Goal: Information Seeking & Learning: Learn about a topic

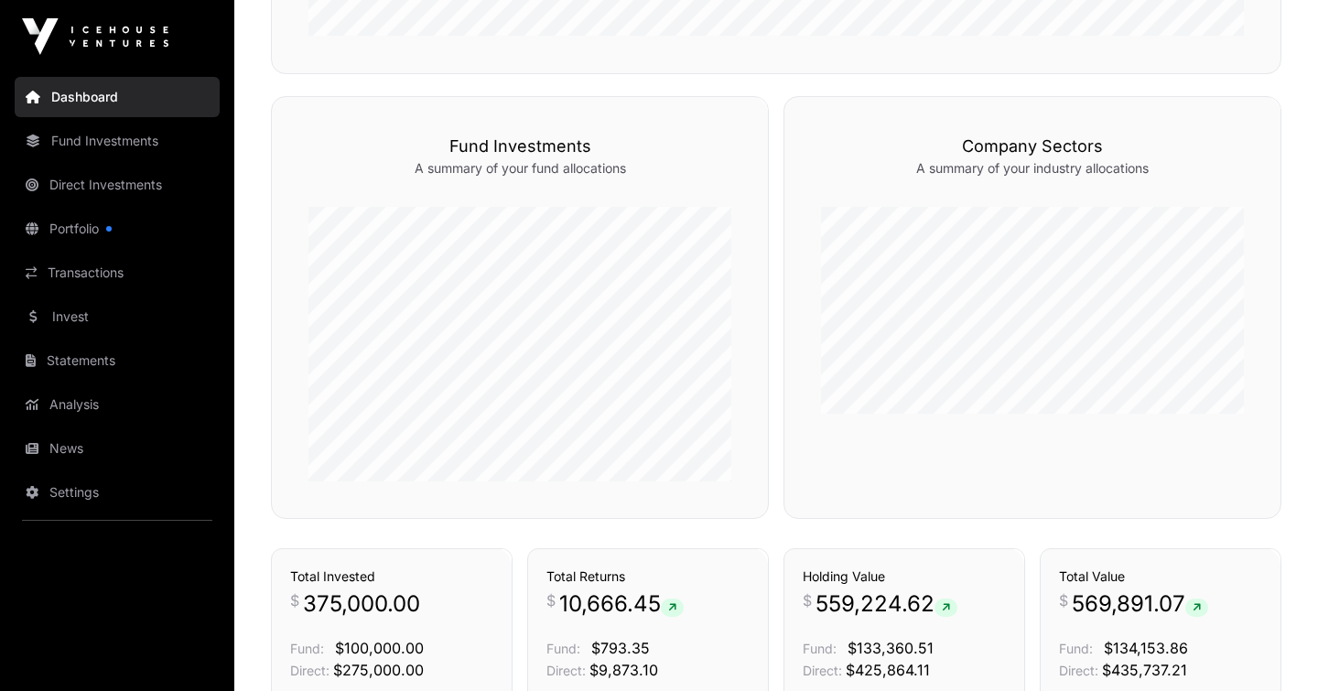
scroll to position [1226, 0]
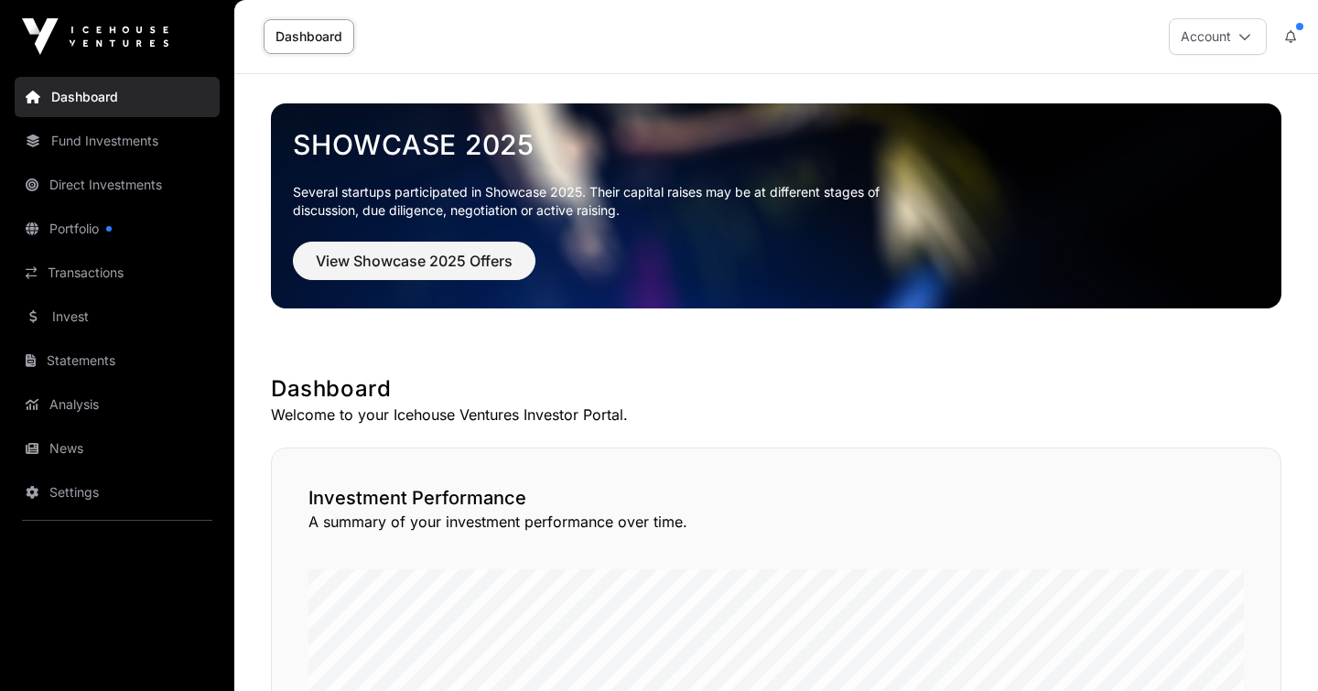
scroll to position [1226, 0]
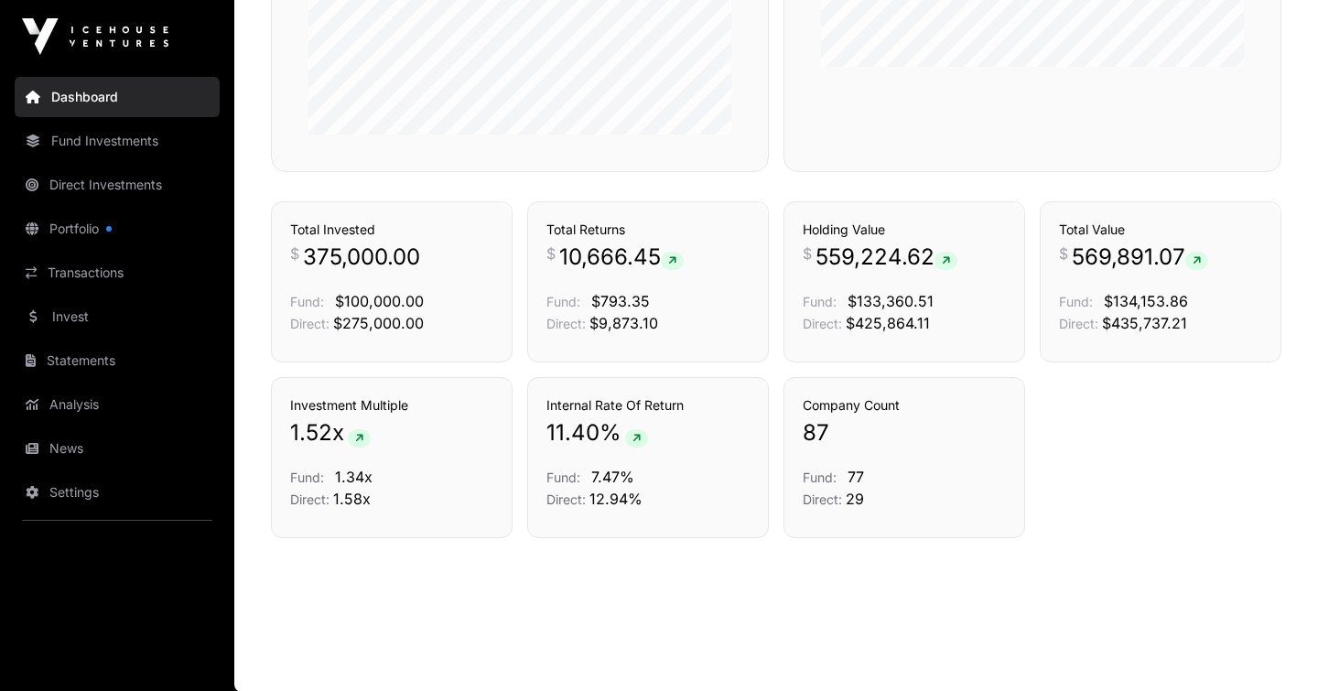
click at [826, 436] on span "87" at bounding box center [816, 432] width 27 height 29
click at [95, 271] on link "Transactions" at bounding box center [117, 273] width 205 height 40
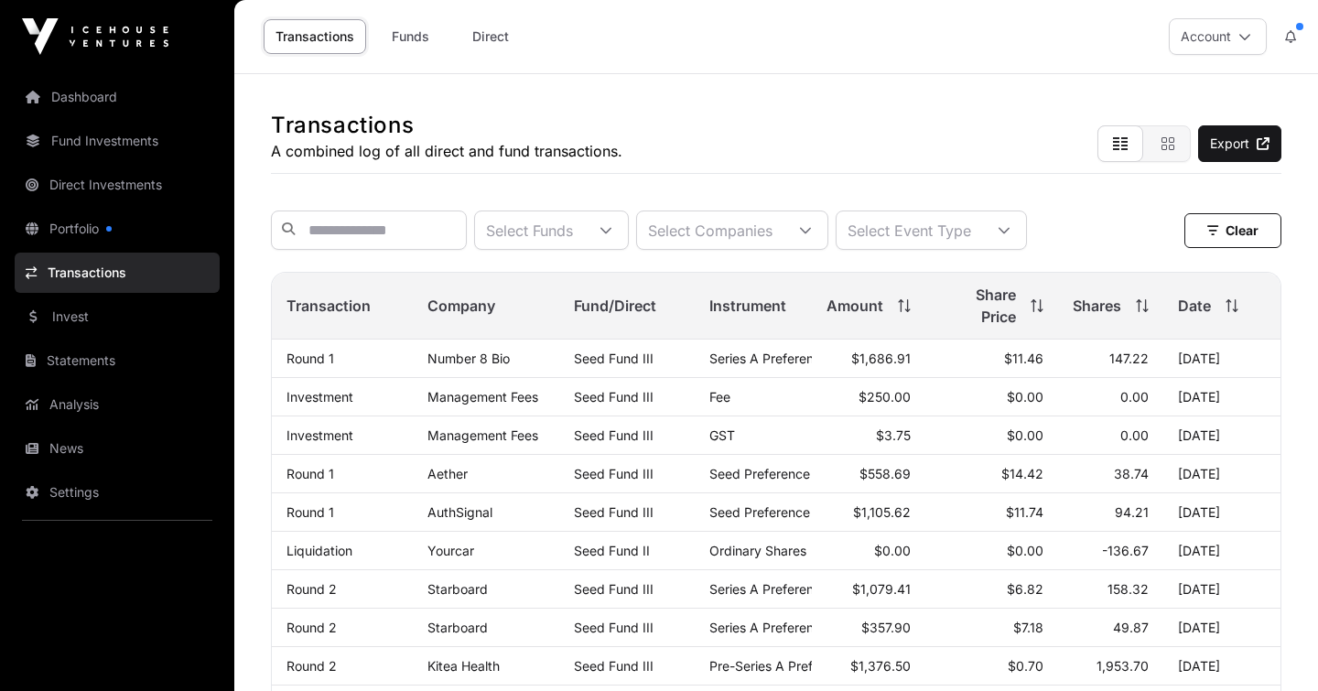
click at [477, 360] on link "Number 8 Bio" at bounding box center [468, 359] width 82 height 16
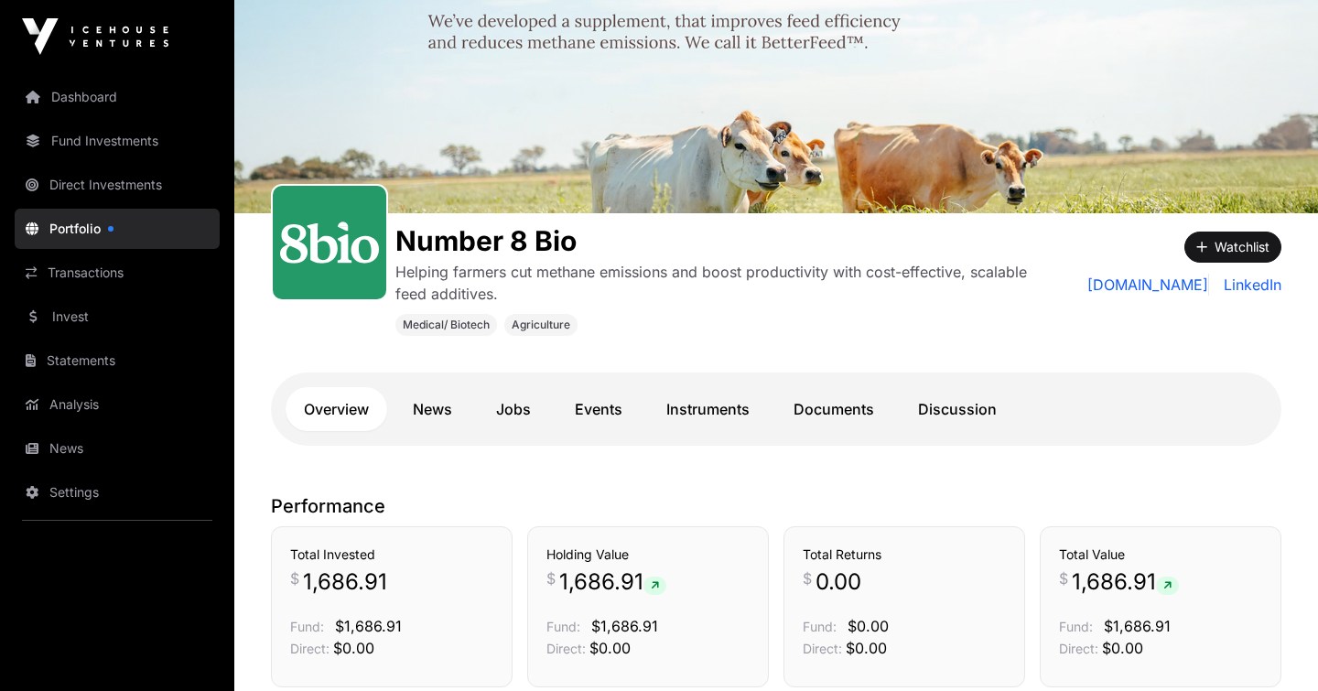
scroll to position [92, 0]
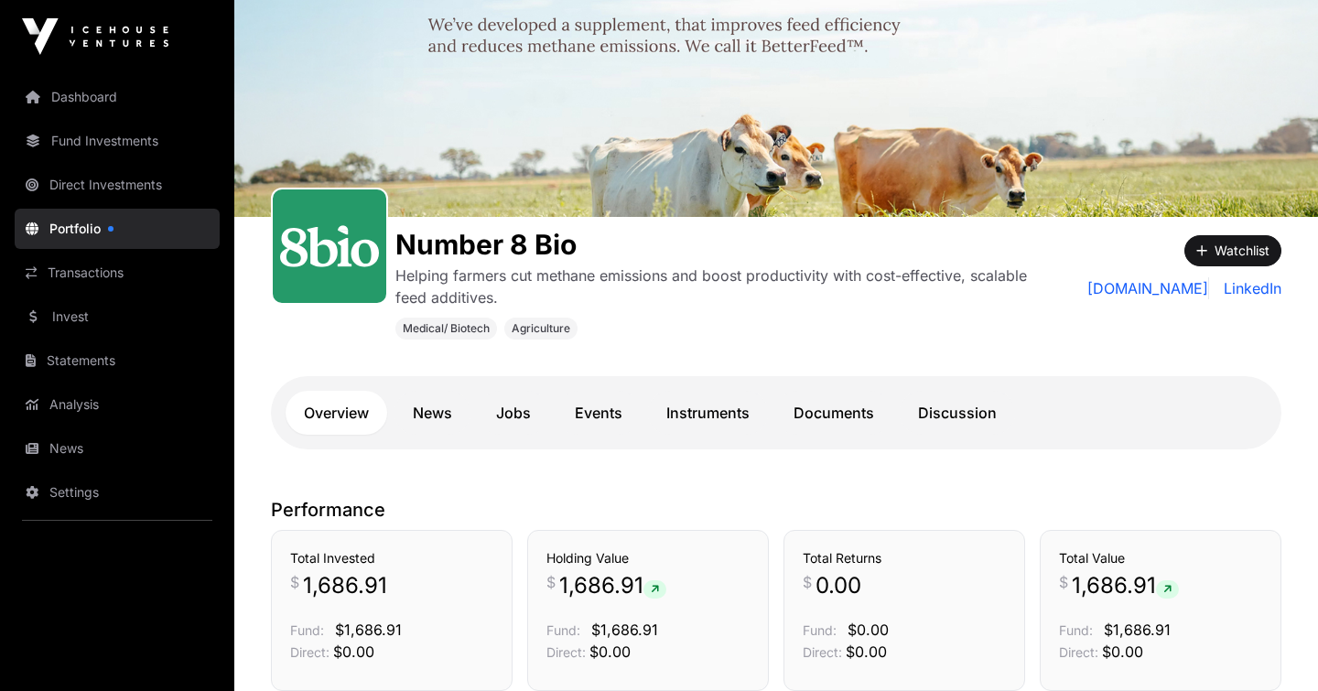
click at [437, 414] on link "News" at bounding box center [433, 413] width 76 height 44
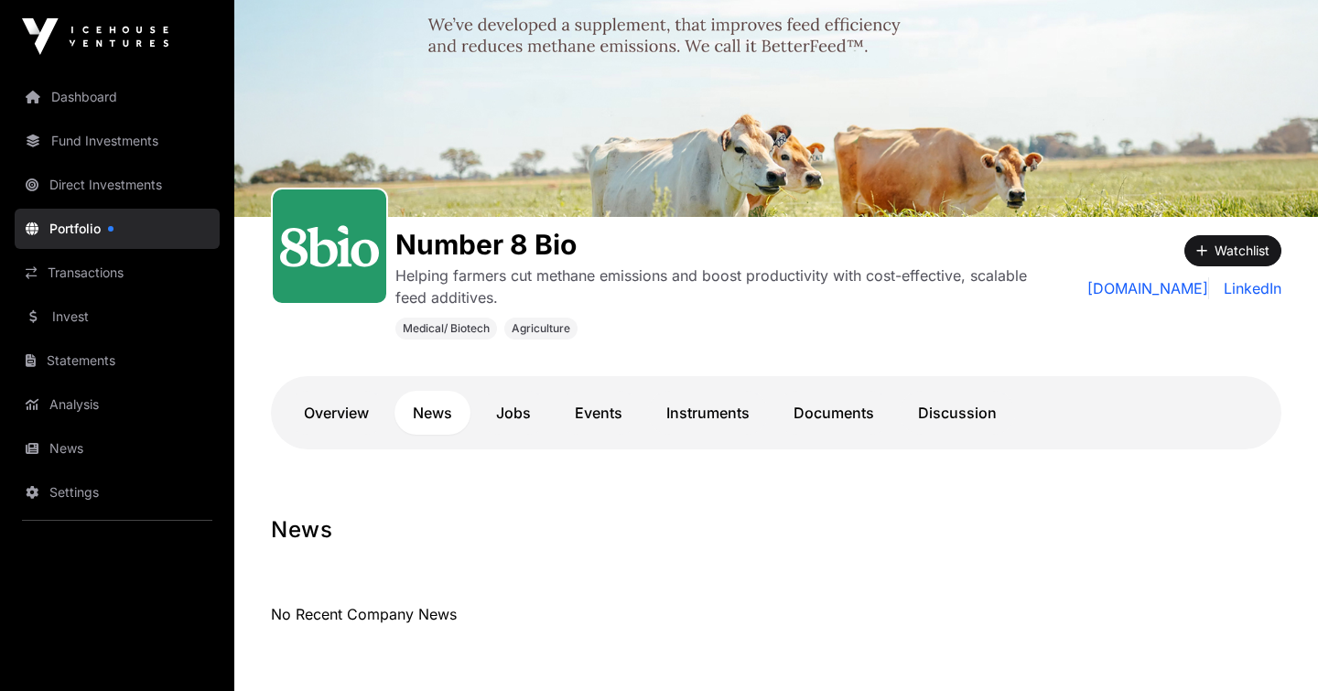
click at [947, 413] on link "Discussion" at bounding box center [957, 413] width 115 height 44
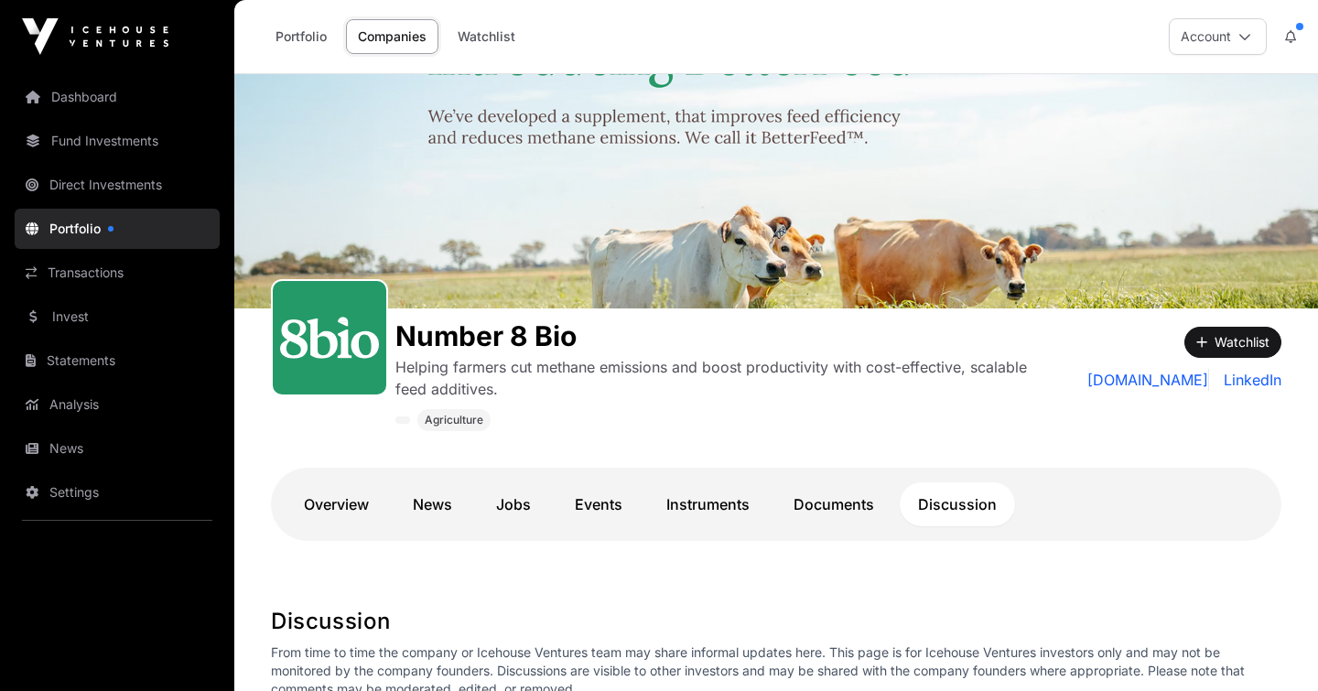
click at [812, 515] on link "Documents" at bounding box center [833, 504] width 117 height 44
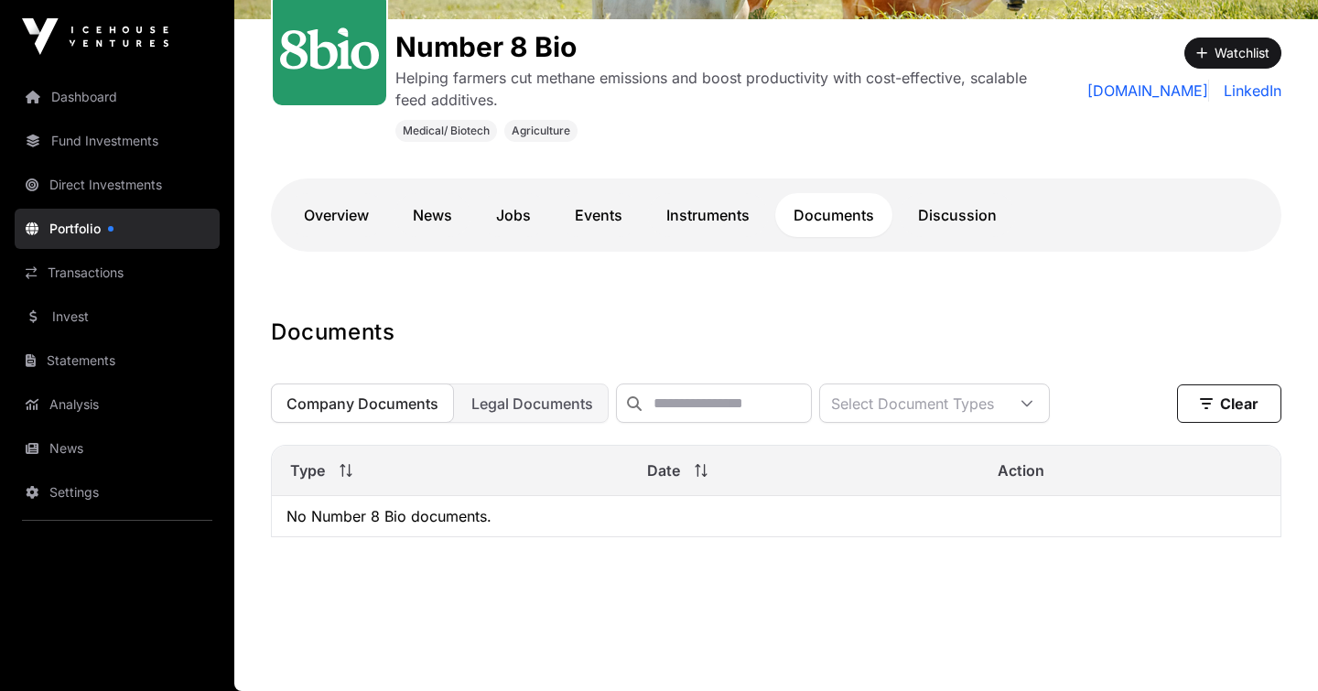
scroll to position [290, 0]
click at [719, 216] on link "Instruments" at bounding box center [708, 215] width 120 height 44
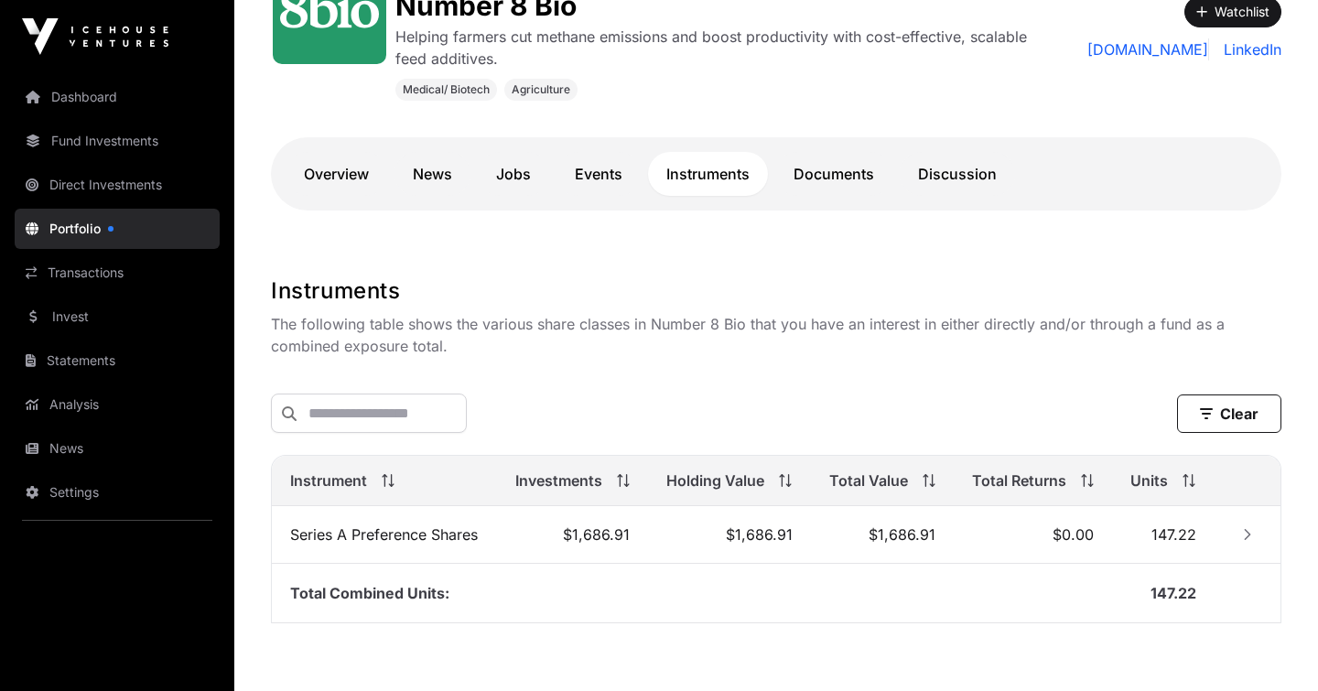
scroll to position [333, 0]
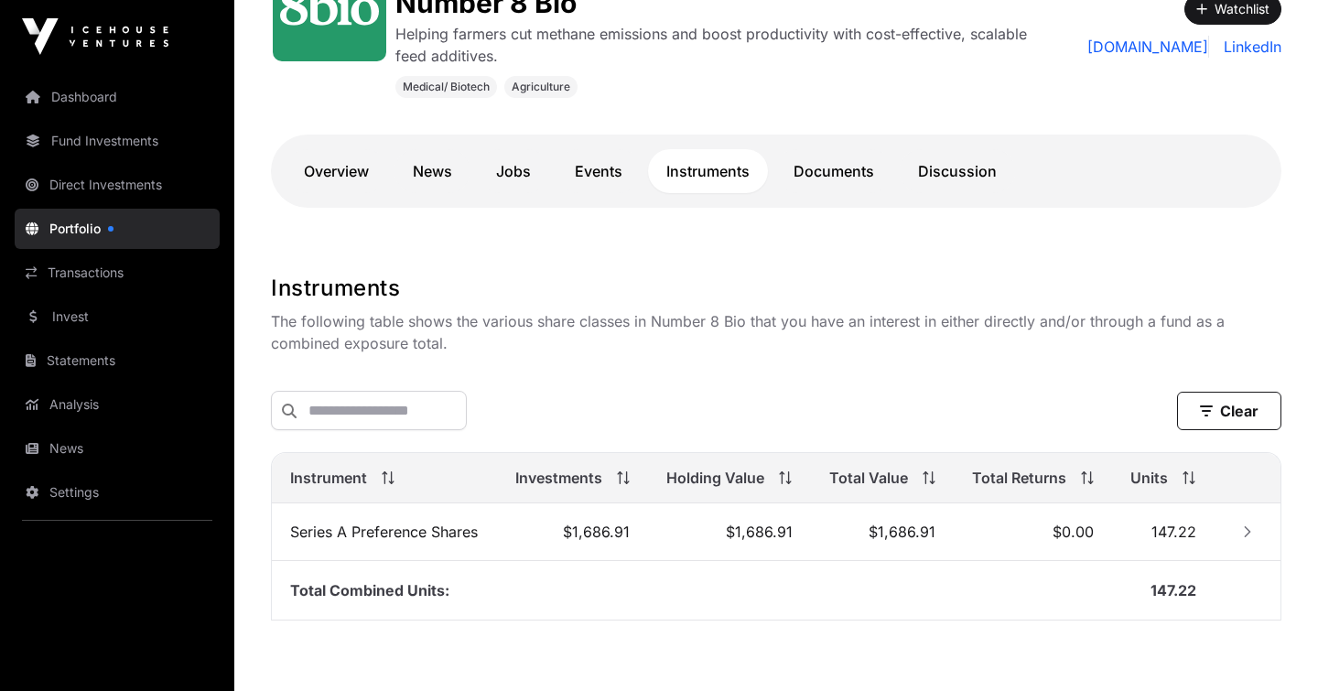
click at [594, 168] on link "Events" at bounding box center [599, 171] width 84 height 44
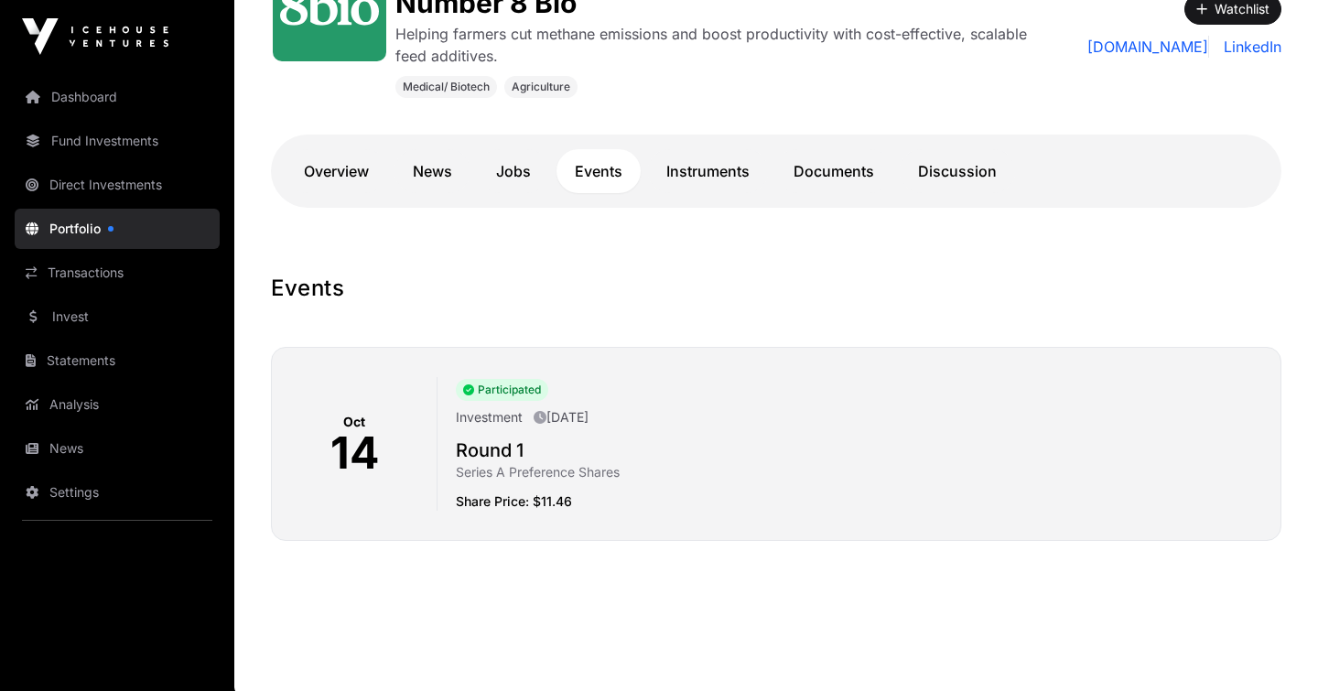
click at [536, 181] on link "Jobs" at bounding box center [513, 171] width 71 height 44
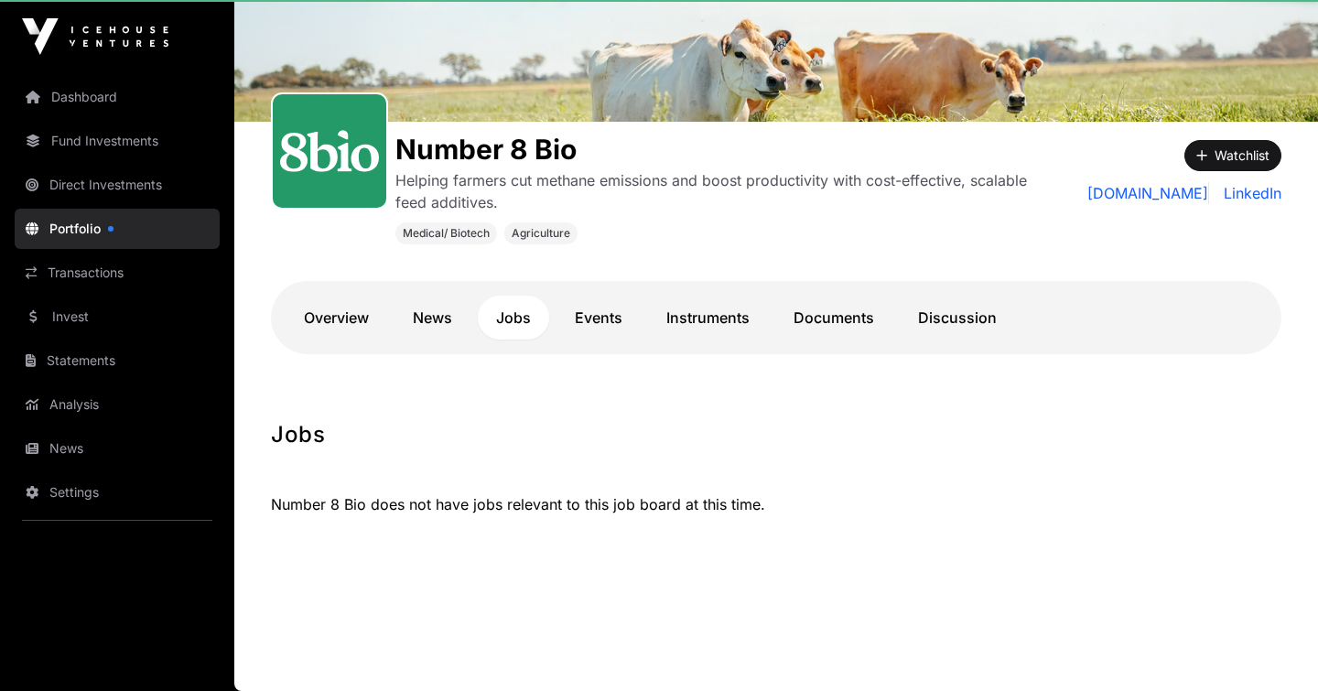
scroll to position [186, 0]
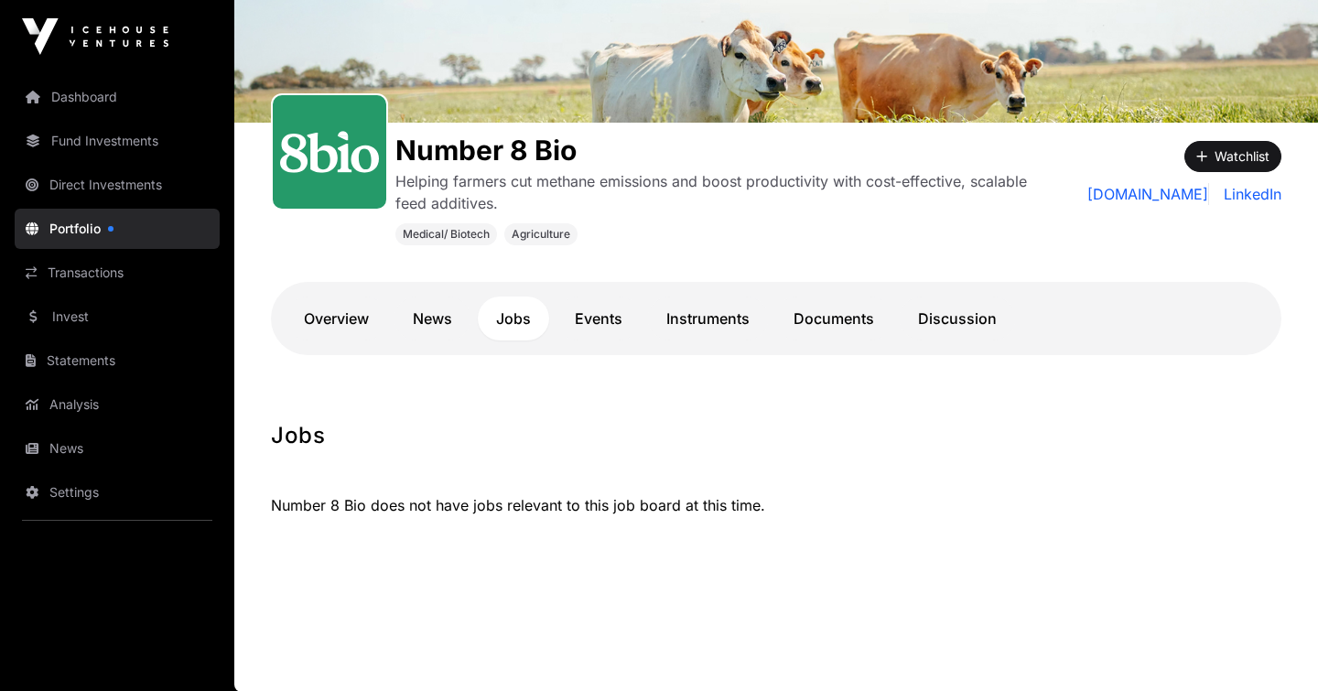
click at [431, 168] on div "Number 8 Bio Helping farmers cut methane emissions and boost productivity with …" at bounding box center [711, 190] width 633 height 112
click at [1228, 156] on button "Watchlist" at bounding box center [1232, 156] width 97 height 31
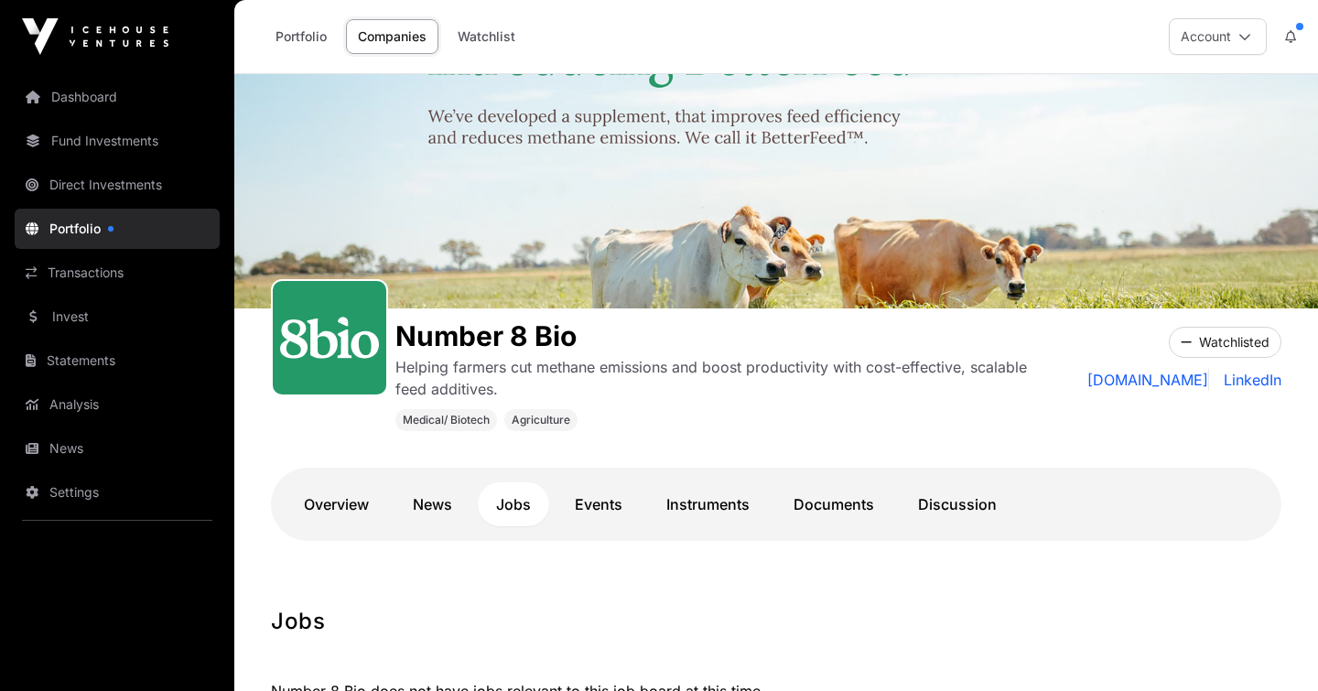
click at [95, 234] on link "Portfolio" at bounding box center [117, 229] width 205 height 40
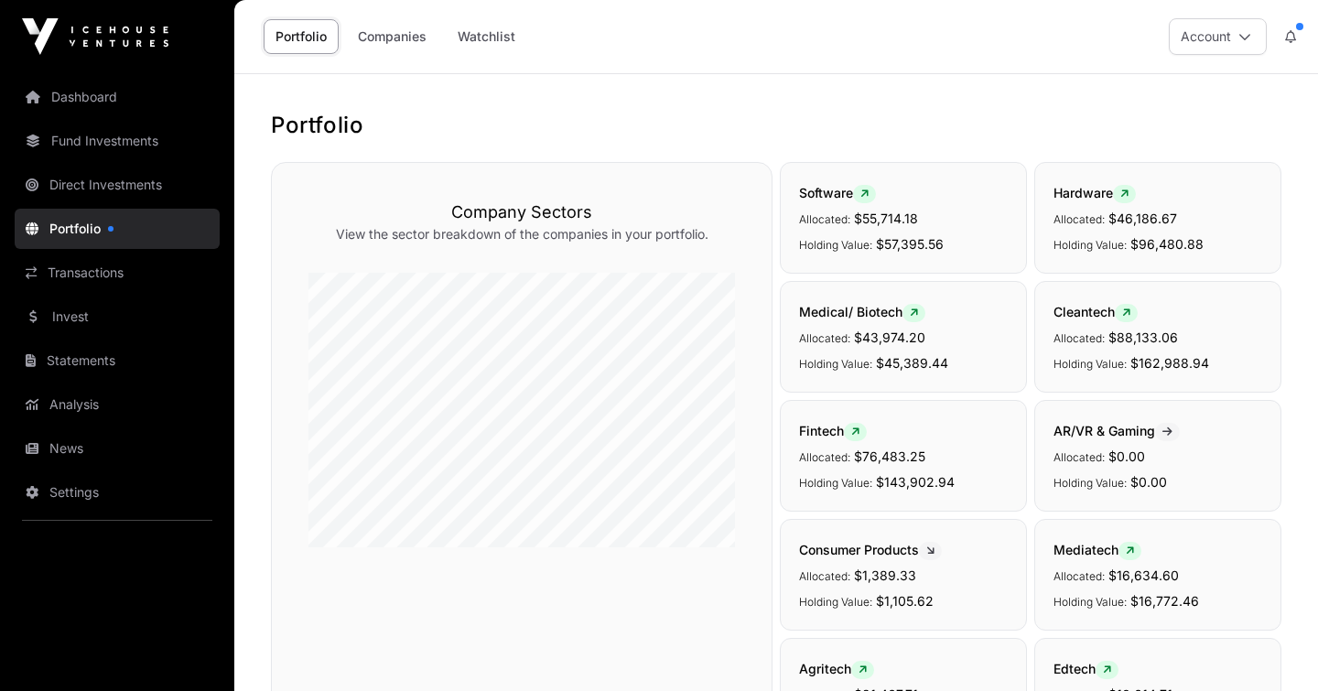
click at [96, 273] on link "Transactions" at bounding box center [117, 273] width 205 height 40
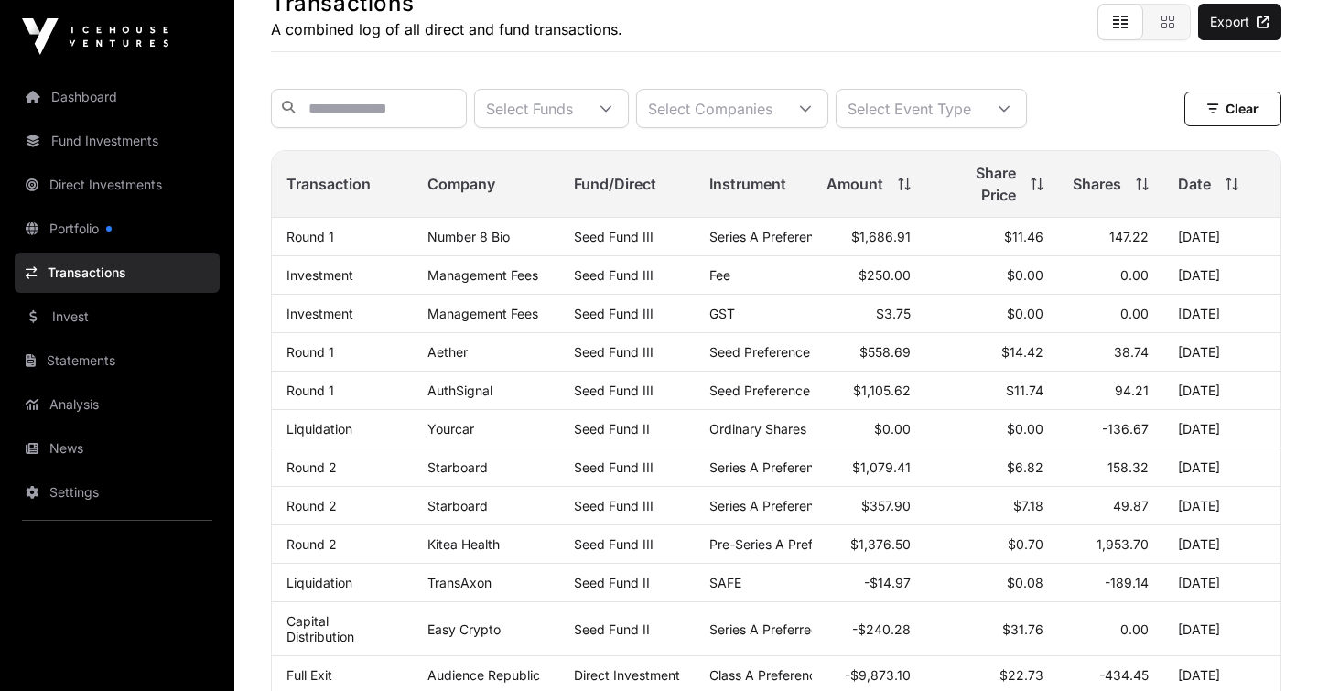
scroll to position [143, 0]
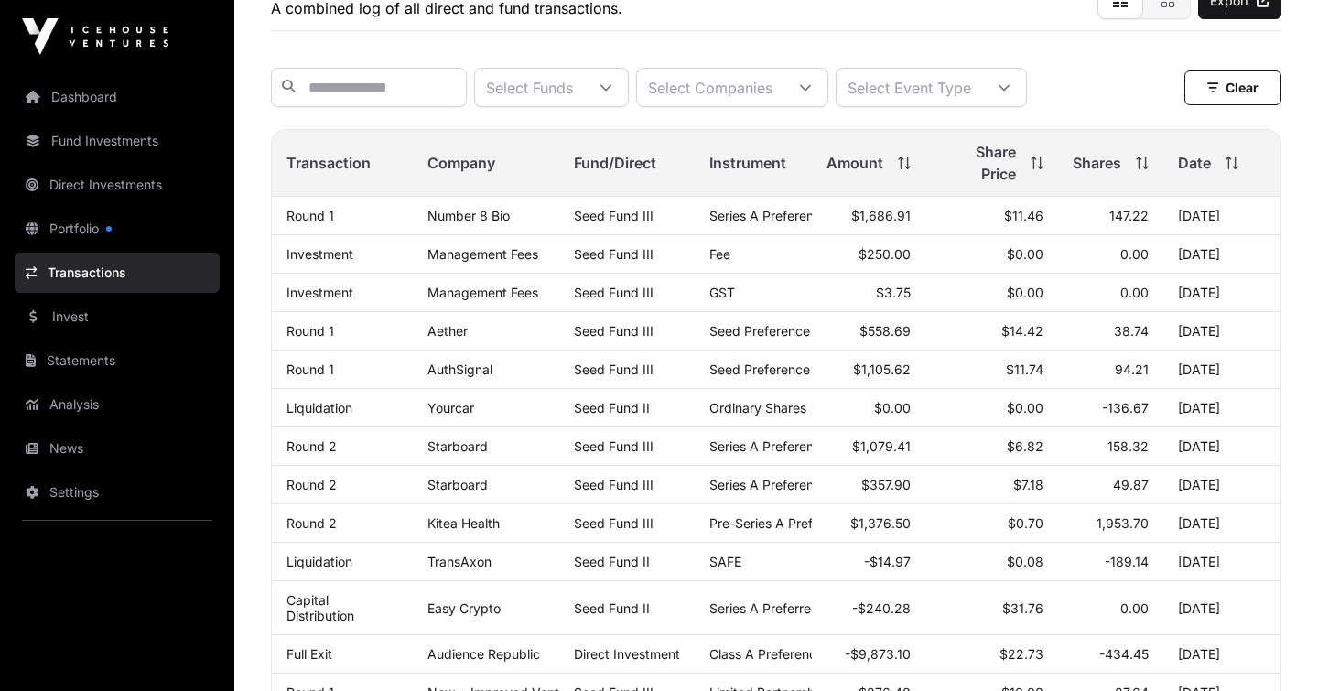
click at [457, 447] on link "Starboard" at bounding box center [457, 446] width 60 height 16
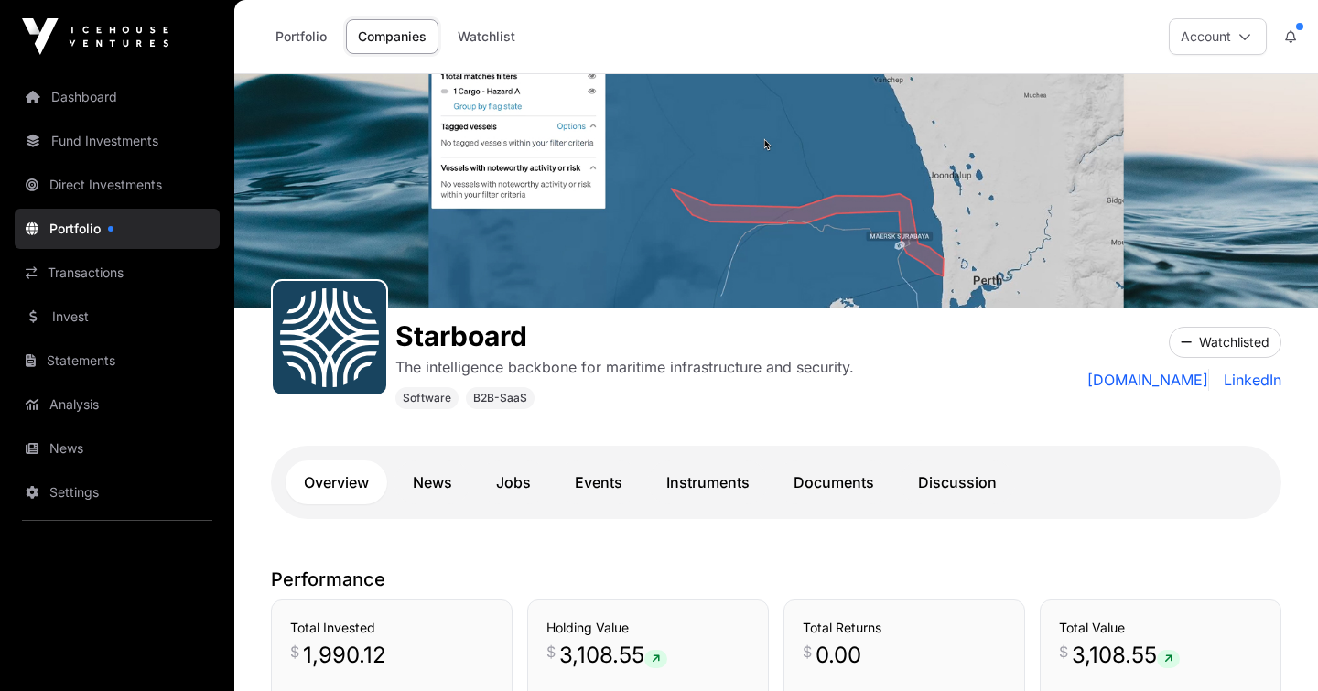
click at [80, 98] on link "Dashboard" at bounding box center [117, 97] width 205 height 40
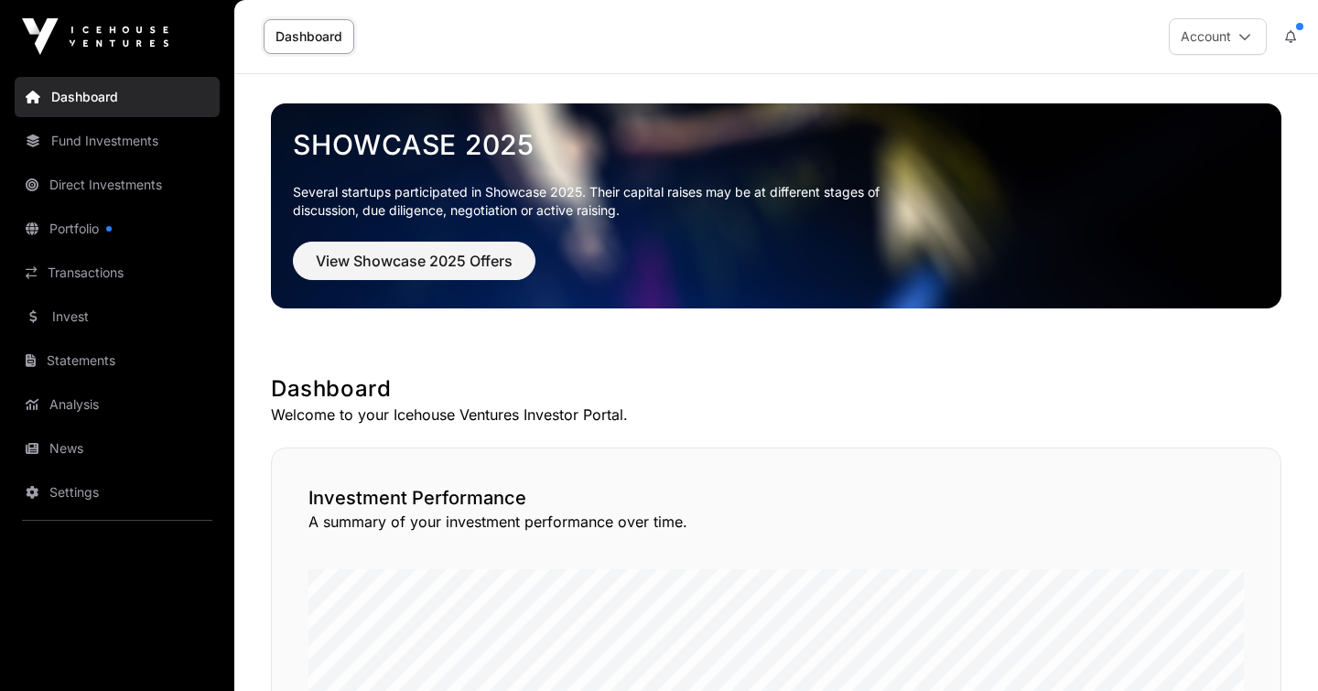
click at [93, 277] on link "Transactions" at bounding box center [117, 273] width 205 height 40
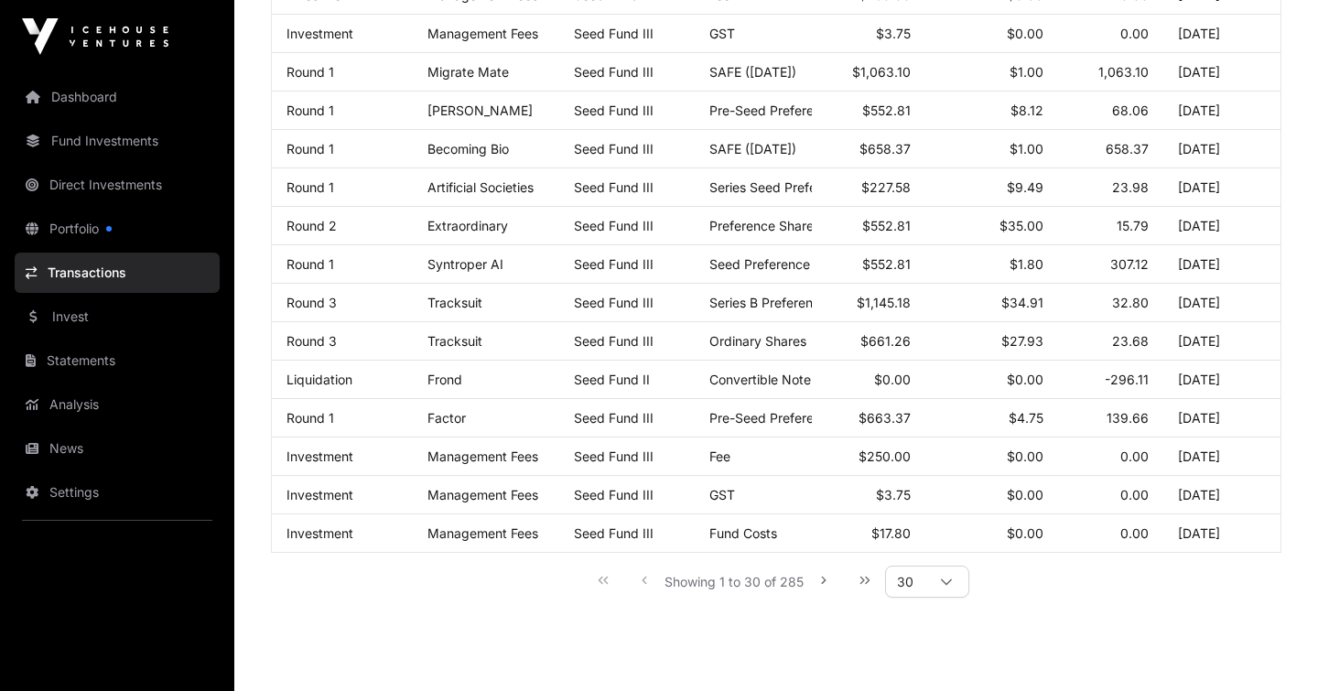
scroll to position [1029, 0]
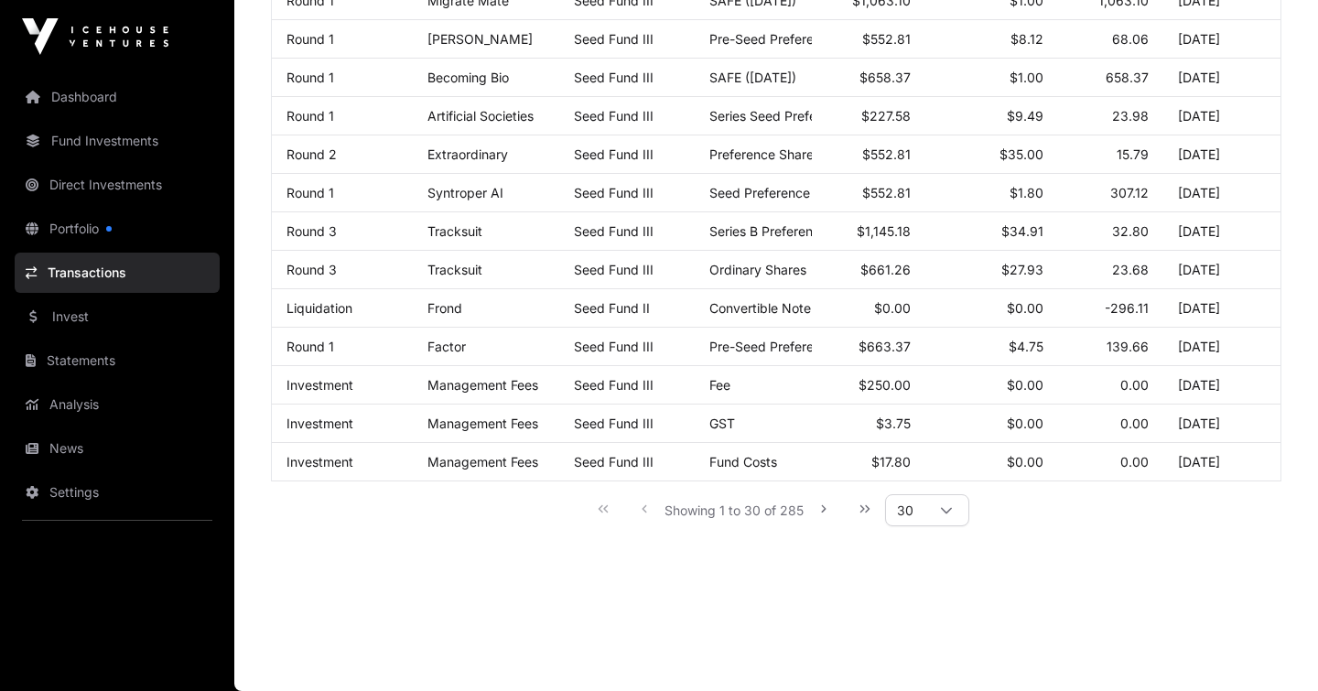
click at [79, 321] on link "Invest" at bounding box center [117, 317] width 205 height 40
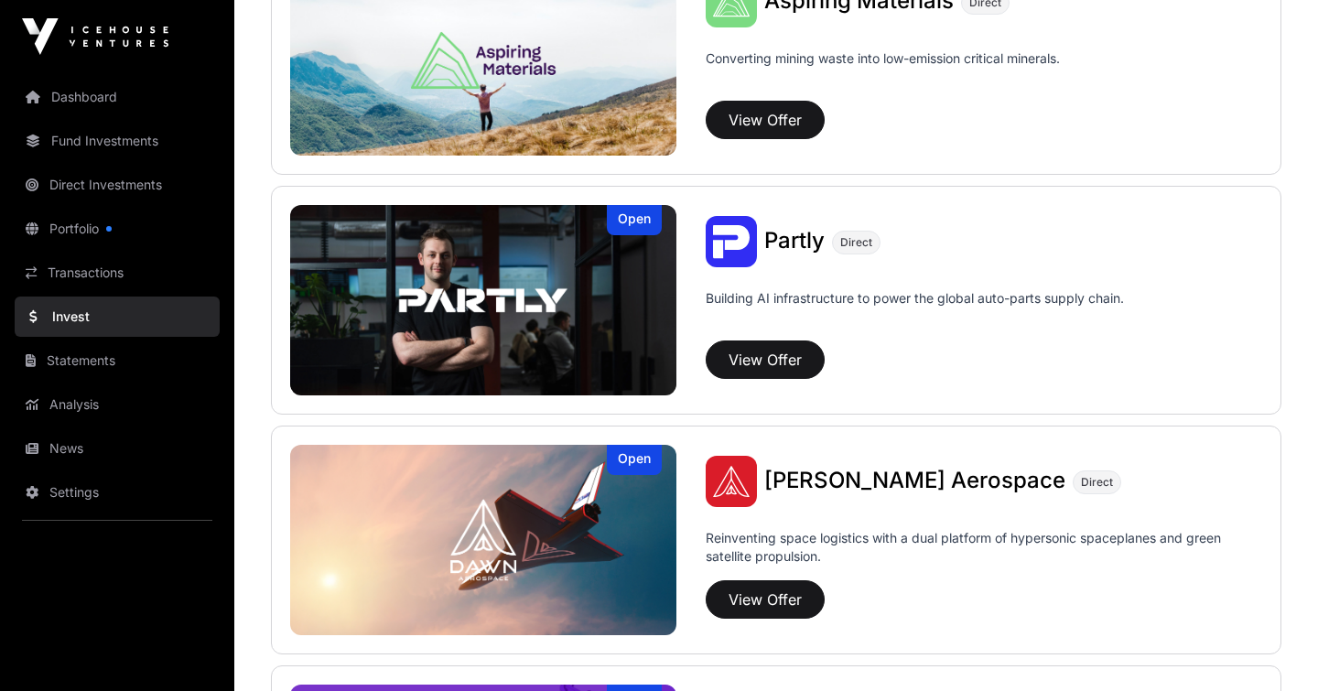
scroll to position [1010, 0]
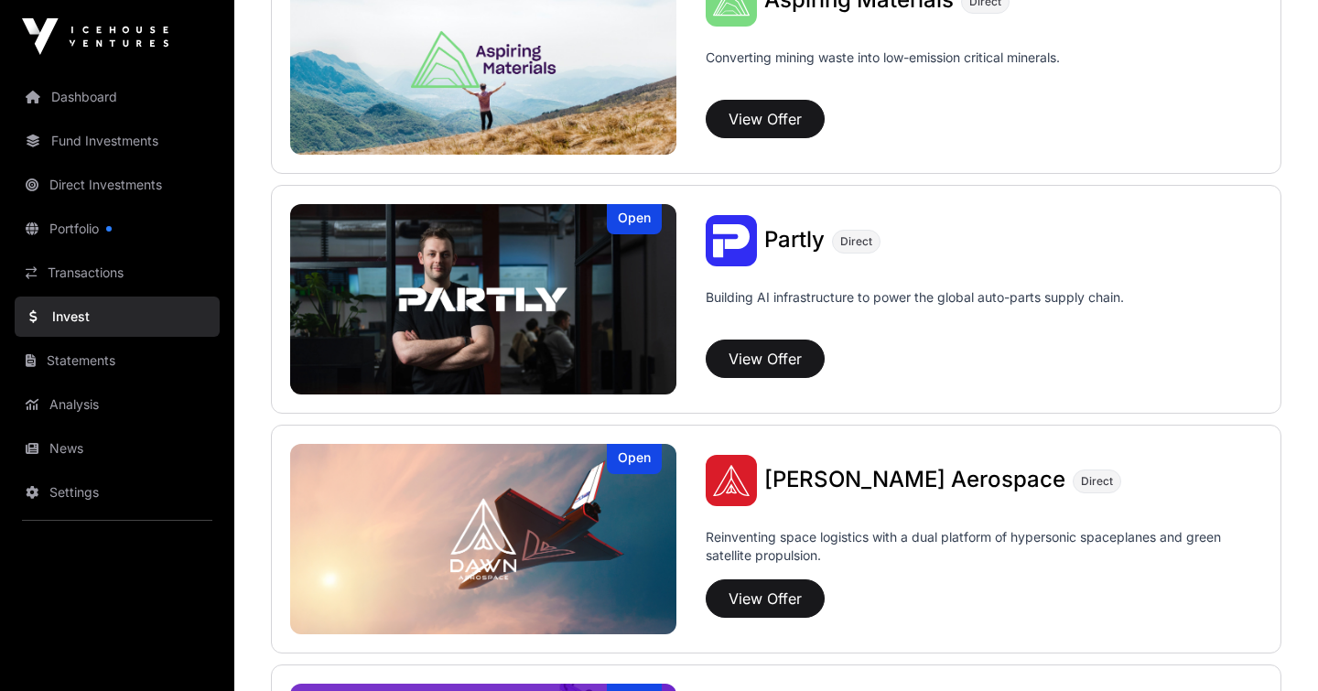
click at [591, 293] on img at bounding box center [483, 299] width 386 height 190
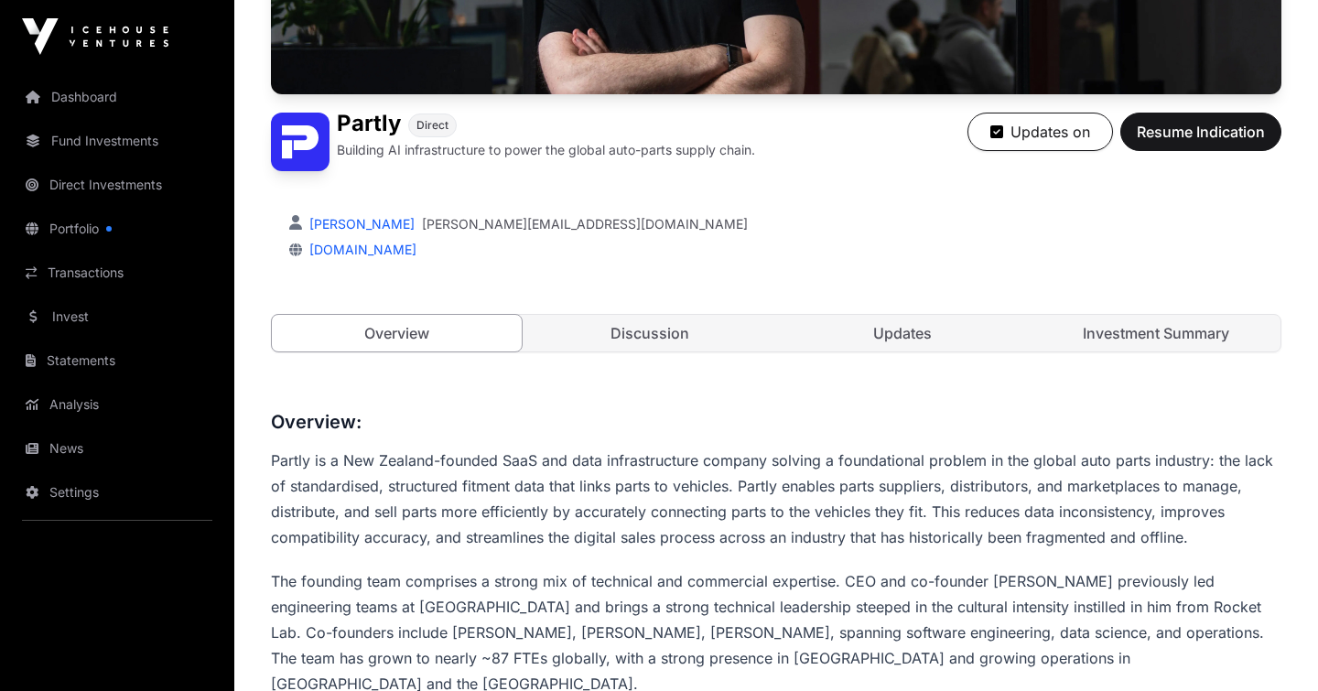
scroll to position [282, 0]
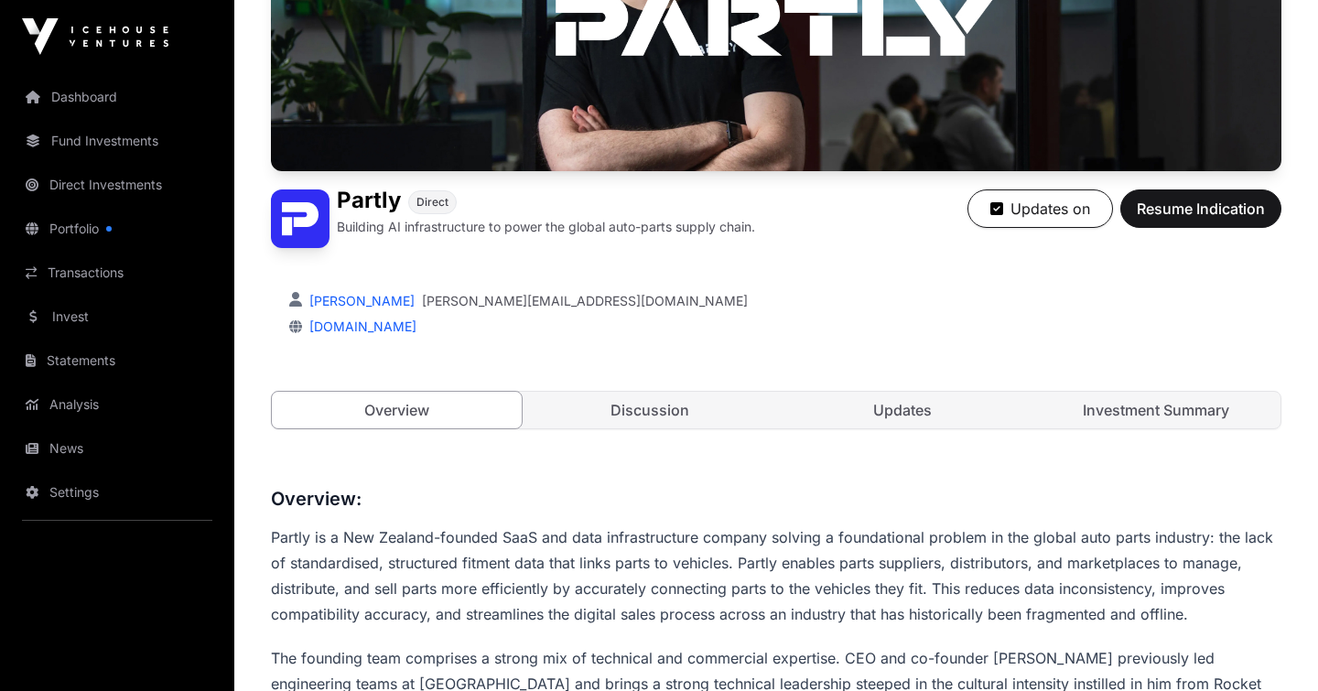
click at [368, 203] on h1 "Partly" at bounding box center [369, 201] width 64 height 25
click at [431, 198] on span "Direct" at bounding box center [432, 202] width 32 height 15
click at [286, 225] on img at bounding box center [300, 218] width 59 height 59
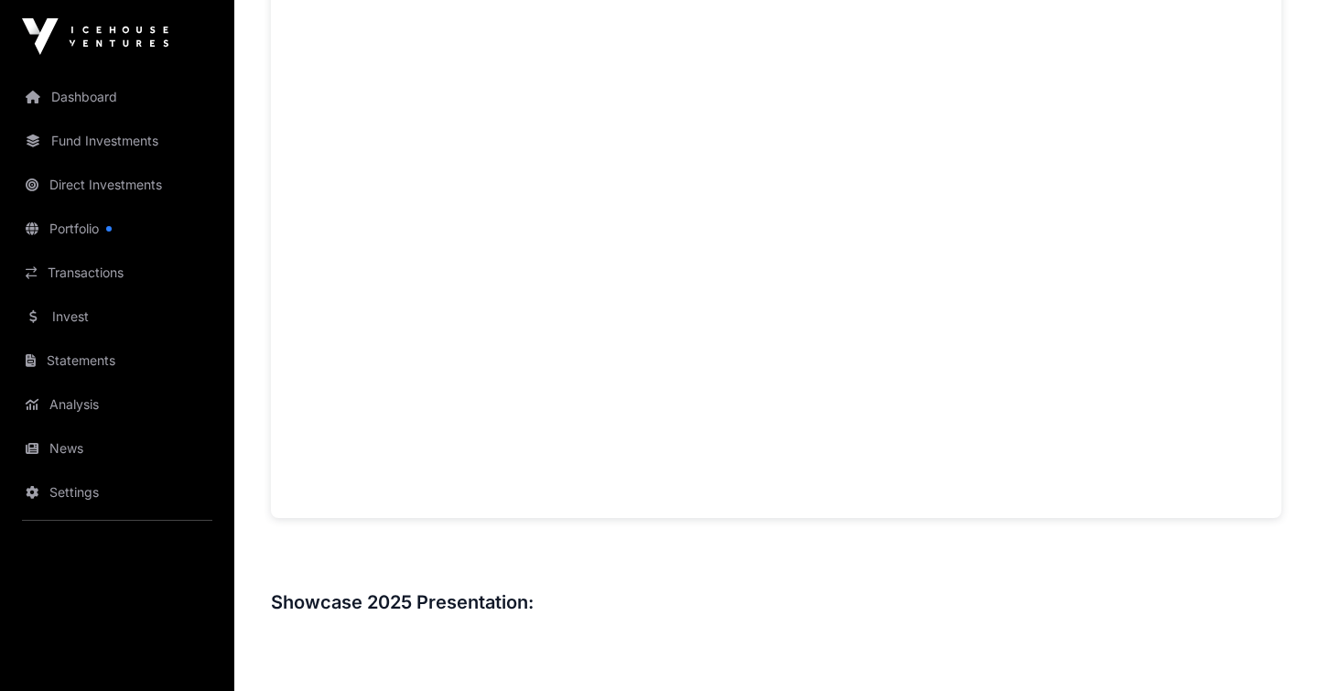
scroll to position [1671, 0]
click at [81, 245] on link "Portfolio" at bounding box center [117, 229] width 205 height 40
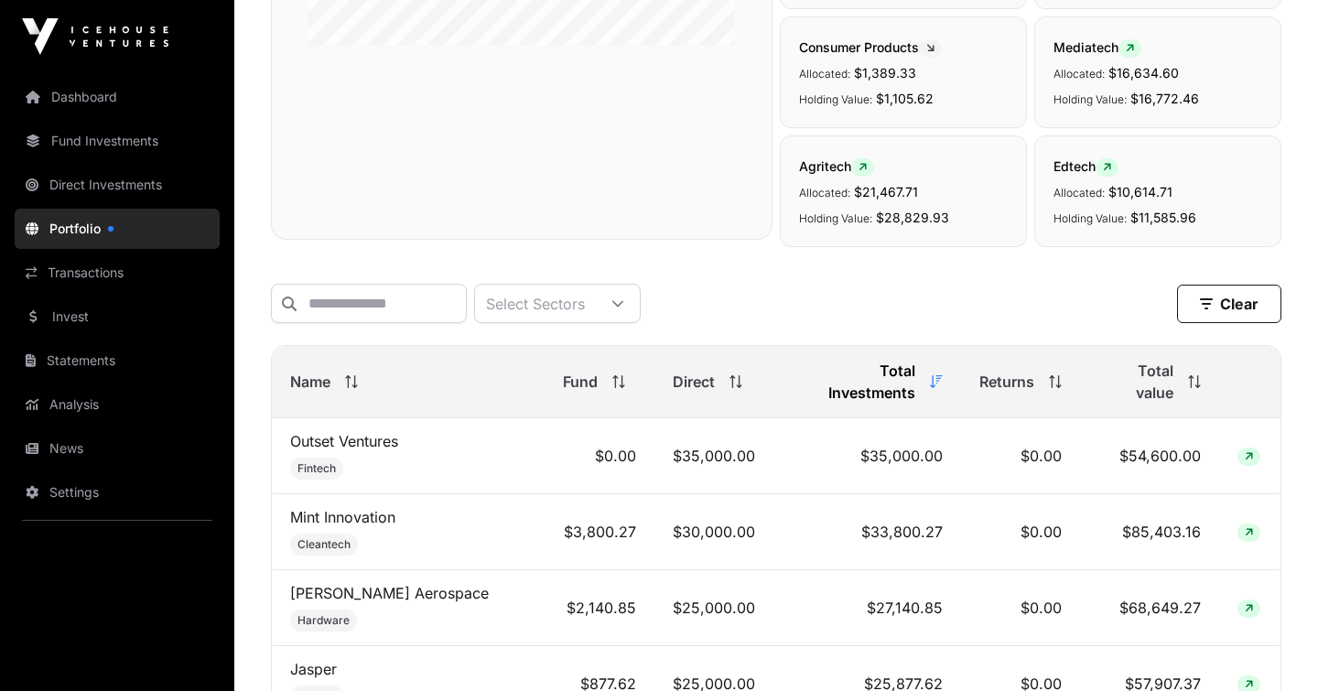
scroll to position [502, 0]
click at [304, 377] on span "Name" at bounding box center [310, 383] width 40 height 22
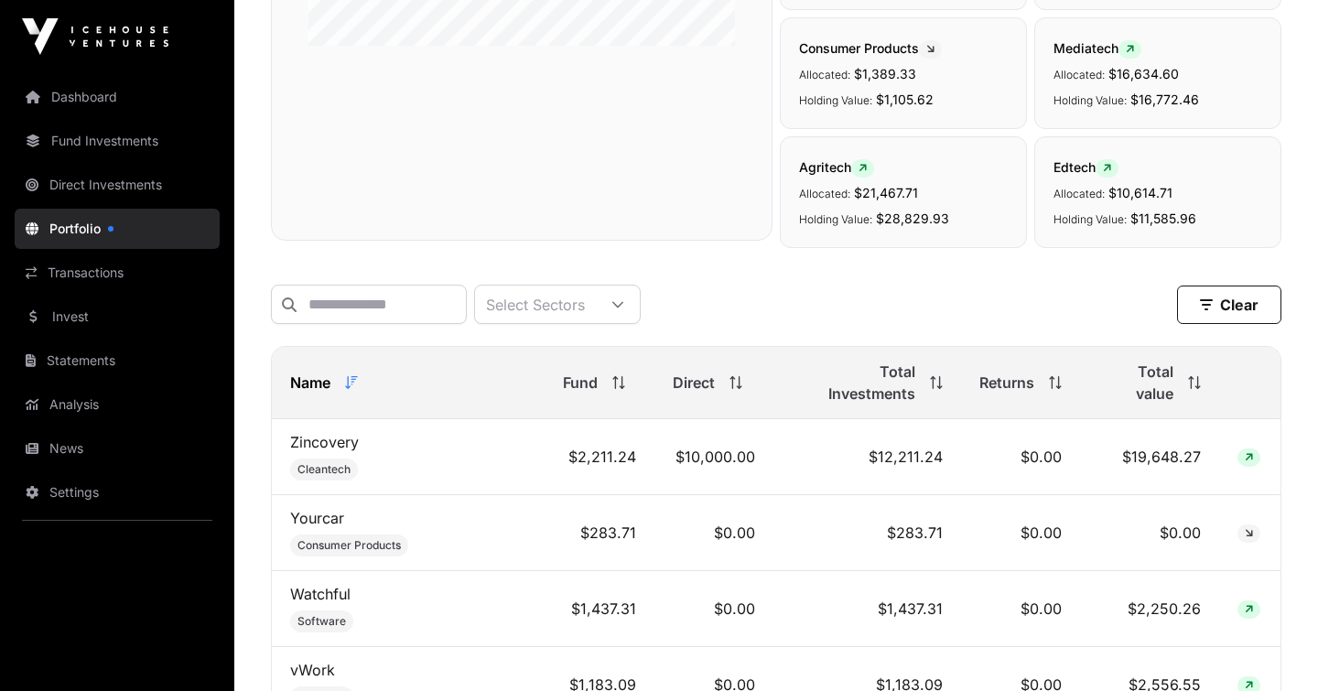
click at [304, 377] on span "Name" at bounding box center [310, 383] width 40 height 22
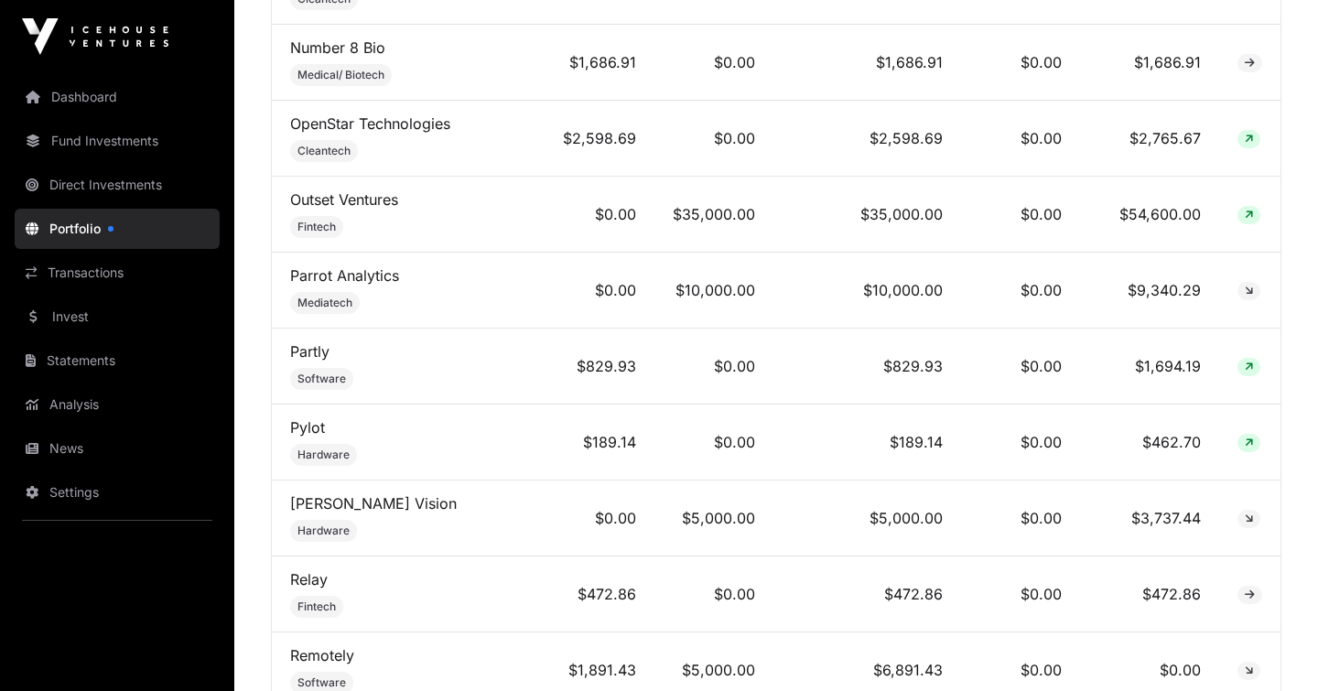
scroll to position [4942, 0]
click at [308, 341] on link "Partly" at bounding box center [309, 350] width 39 height 18
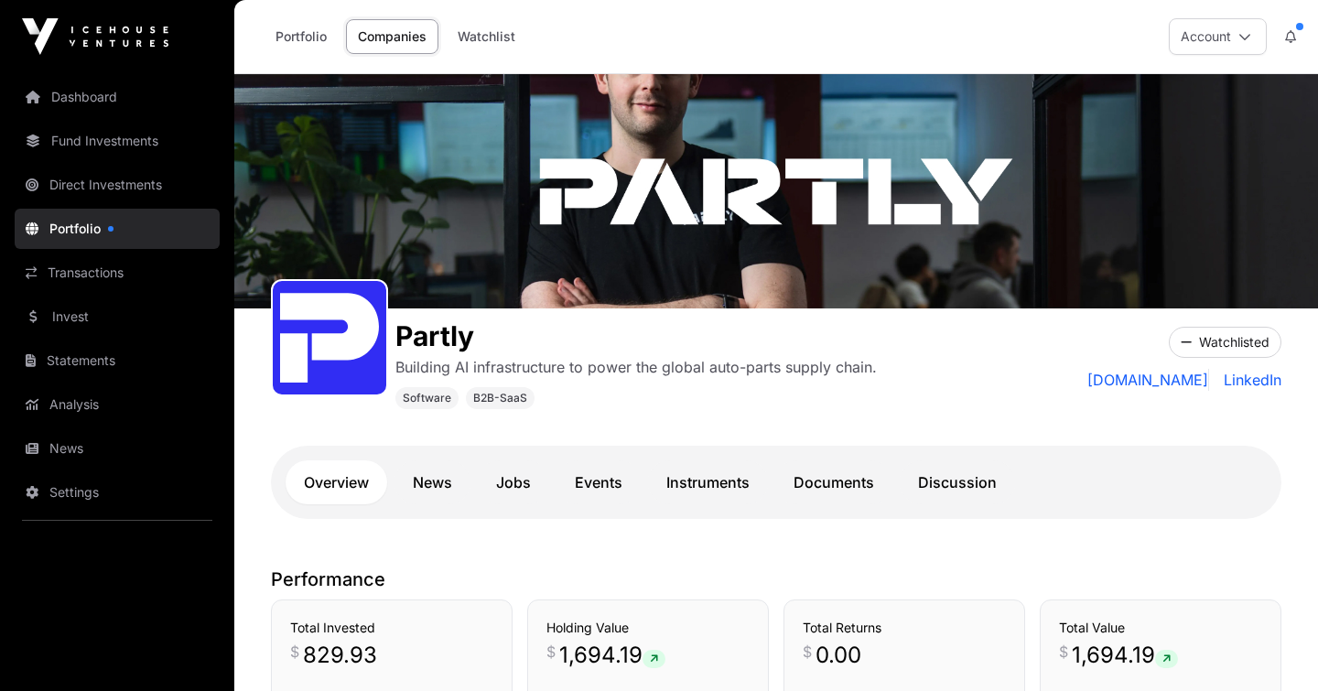
click at [72, 230] on link "Portfolio" at bounding box center [117, 229] width 205 height 40
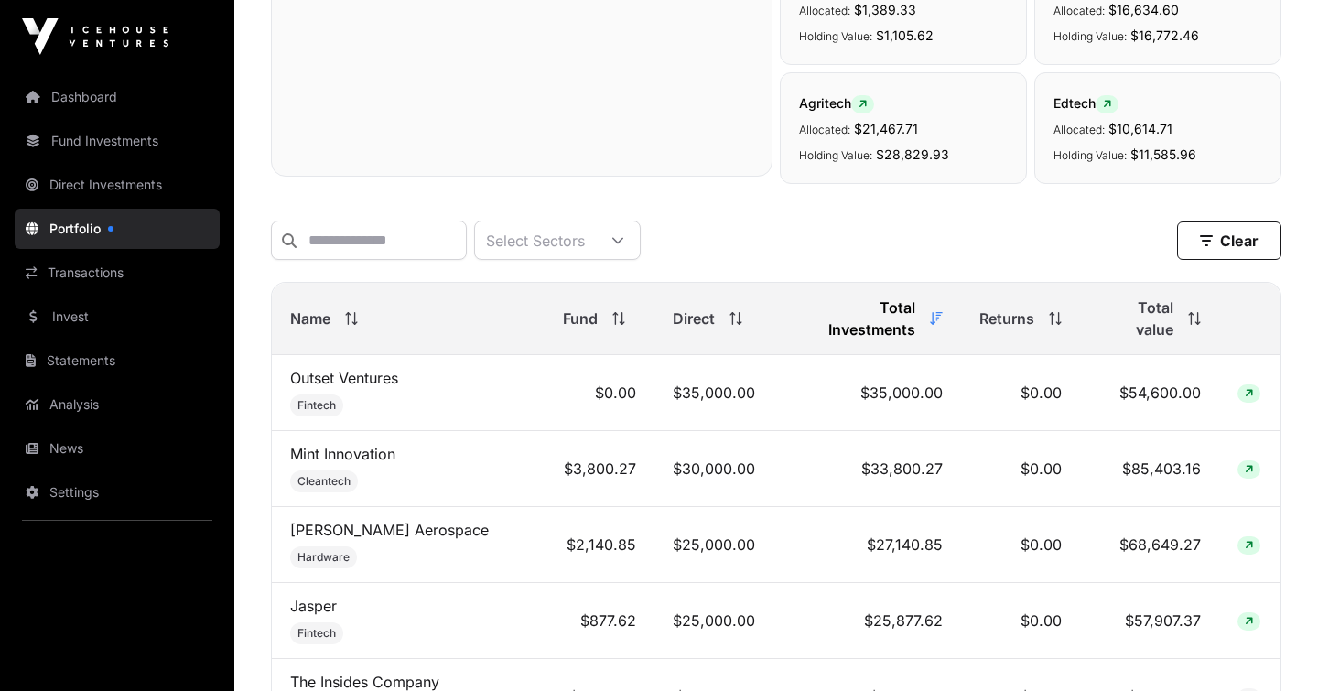
scroll to position [573, 0]
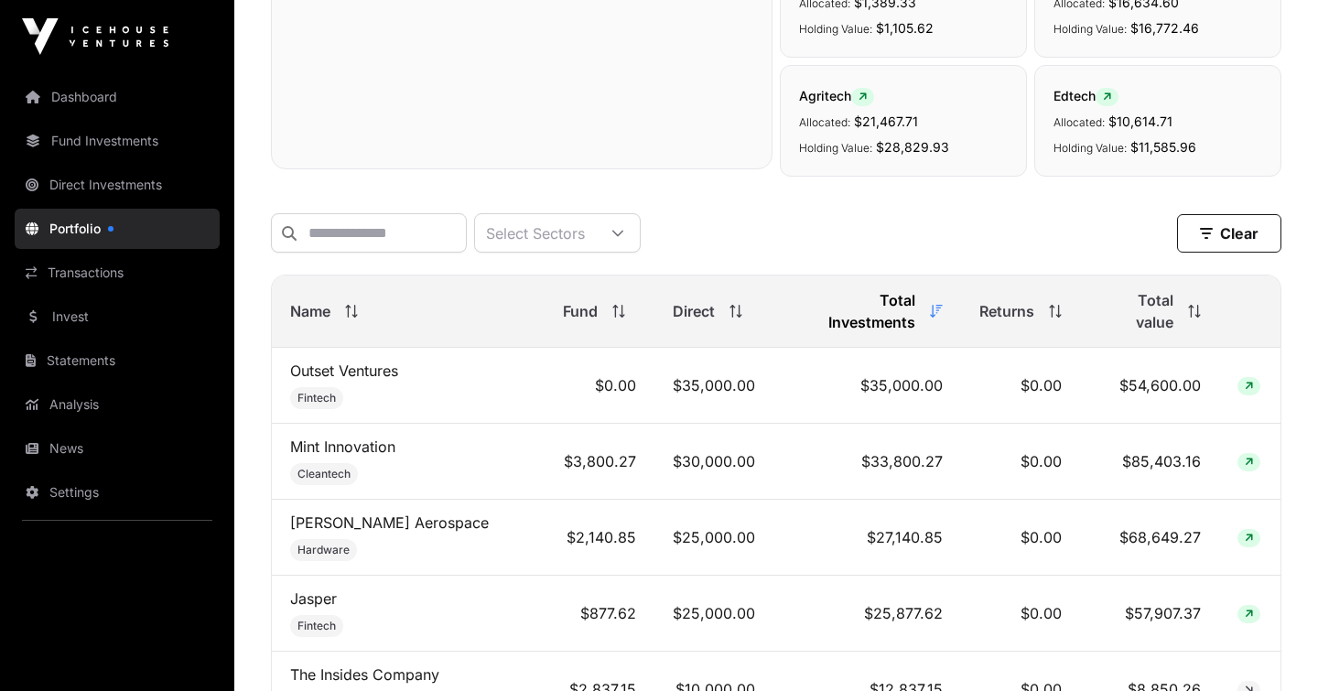
click at [1128, 300] on span "Total value" at bounding box center [1135, 311] width 75 height 44
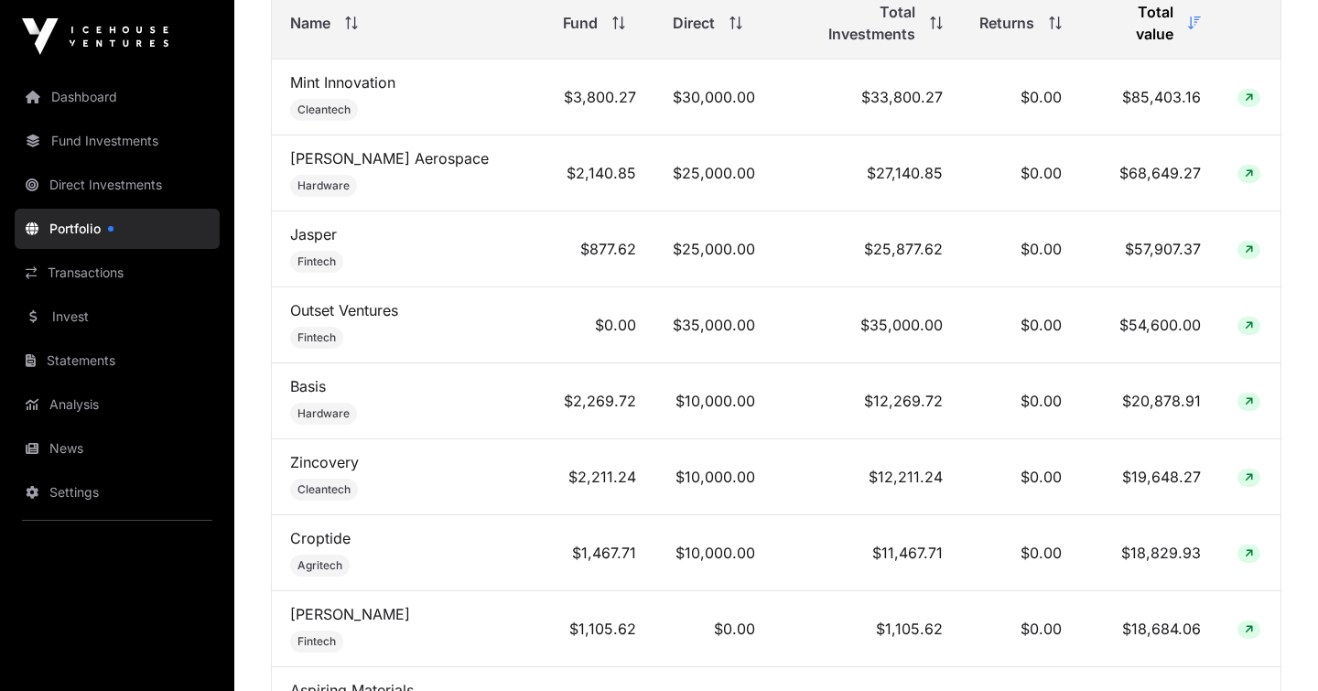
scroll to position [868, 0]
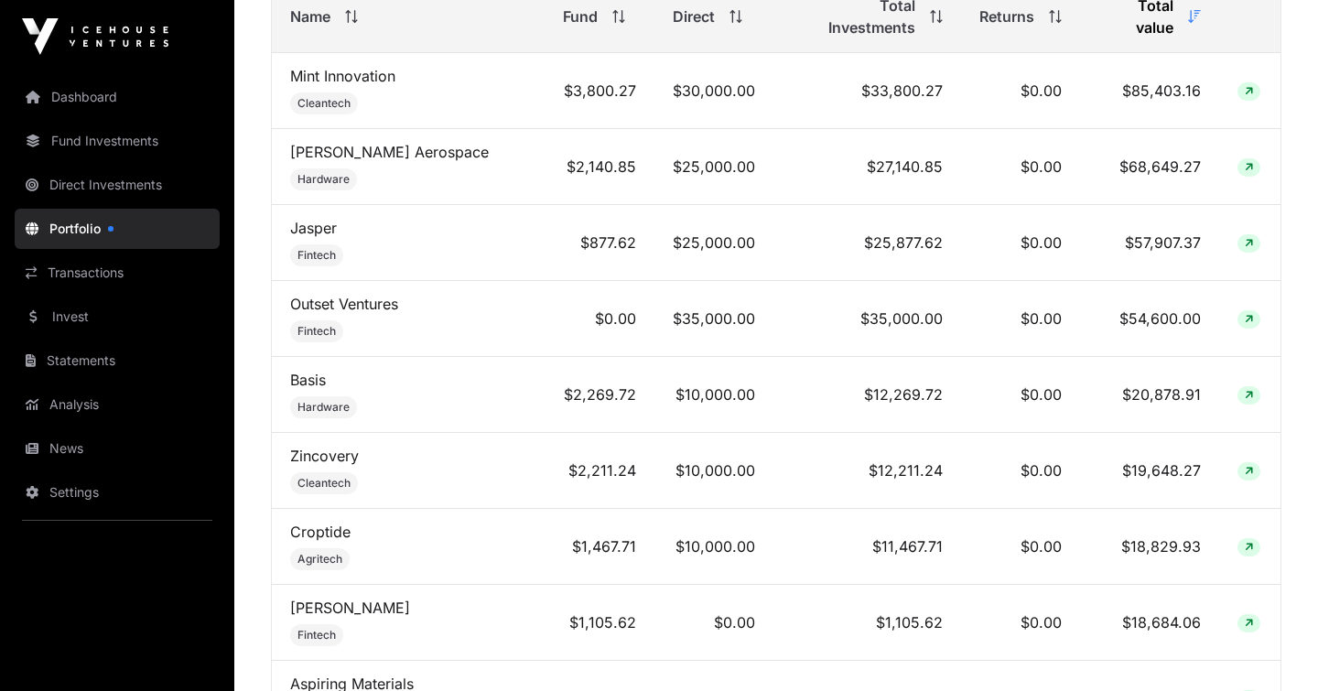
click at [1249, 86] on icon at bounding box center [1249, 91] width 8 height 11
click at [1162, 66] on td "$85,403.16" at bounding box center [1149, 91] width 139 height 76
click at [352, 67] on link "Mint Innovation" at bounding box center [342, 76] width 105 height 18
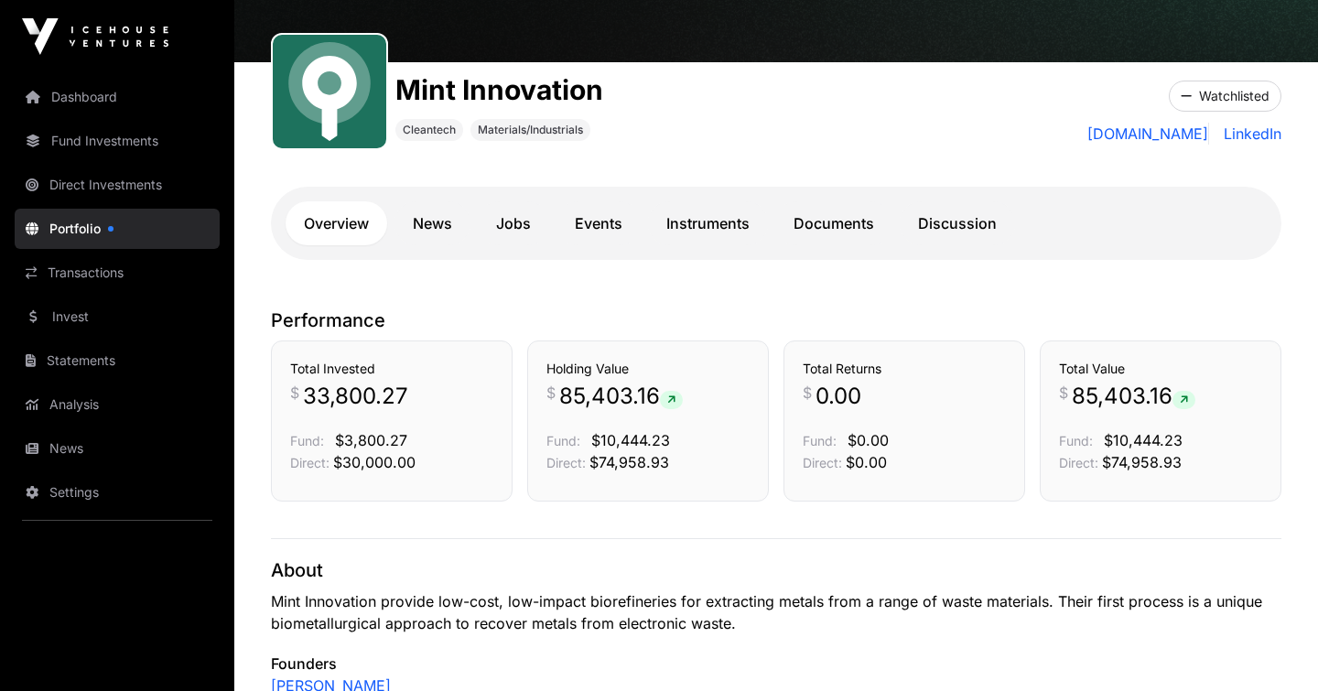
scroll to position [184, 0]
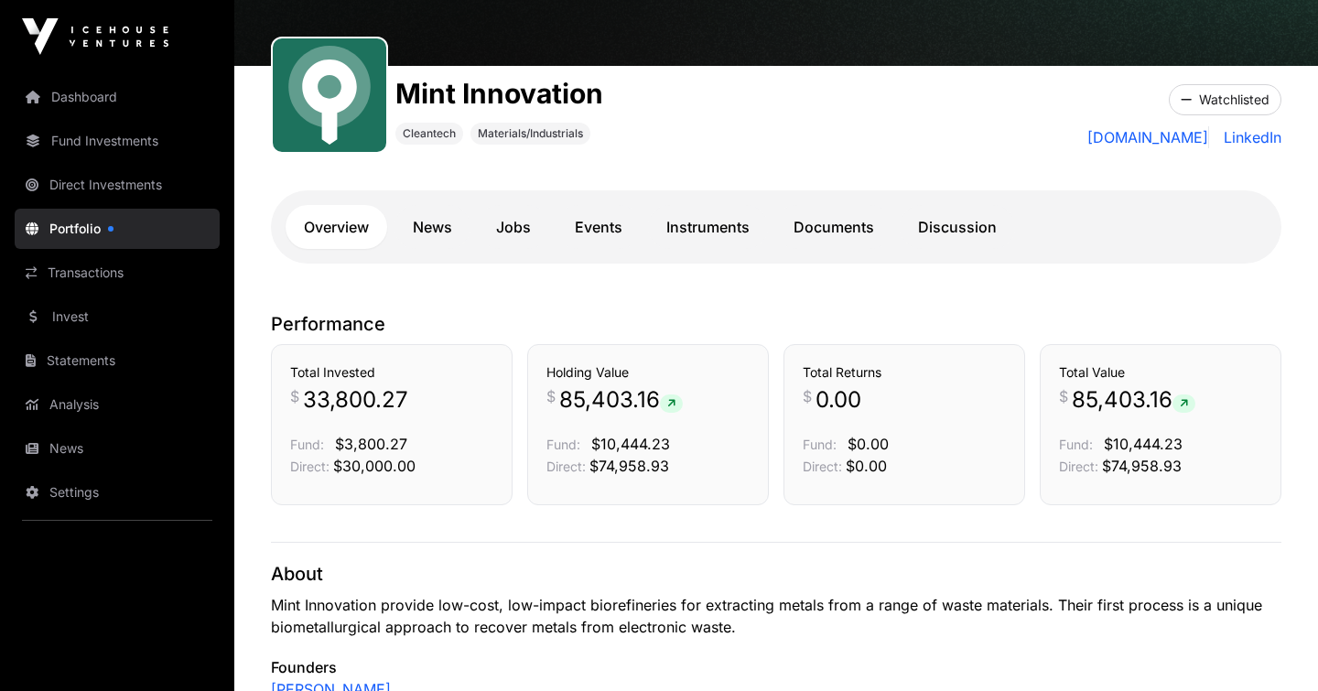
click at [840, 230] on link "Documents" at bounding box center [833, 227] width 117 height 44
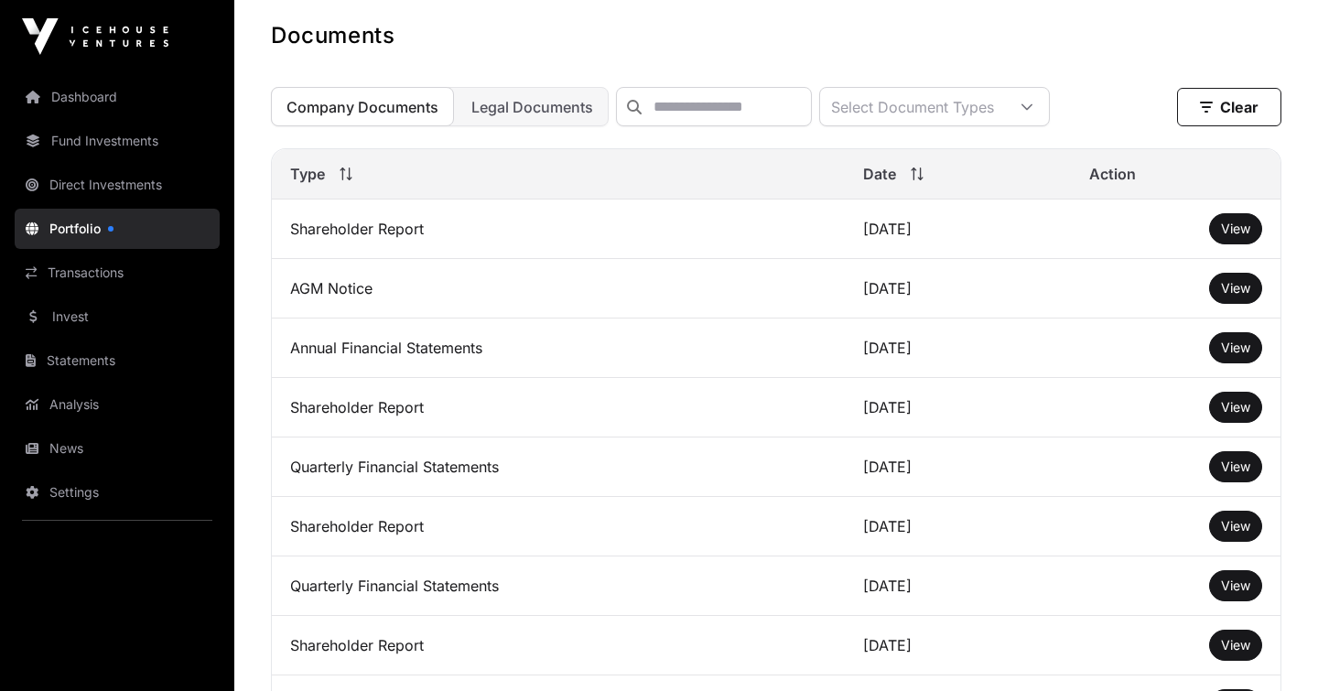
scroll to position [490, 0]
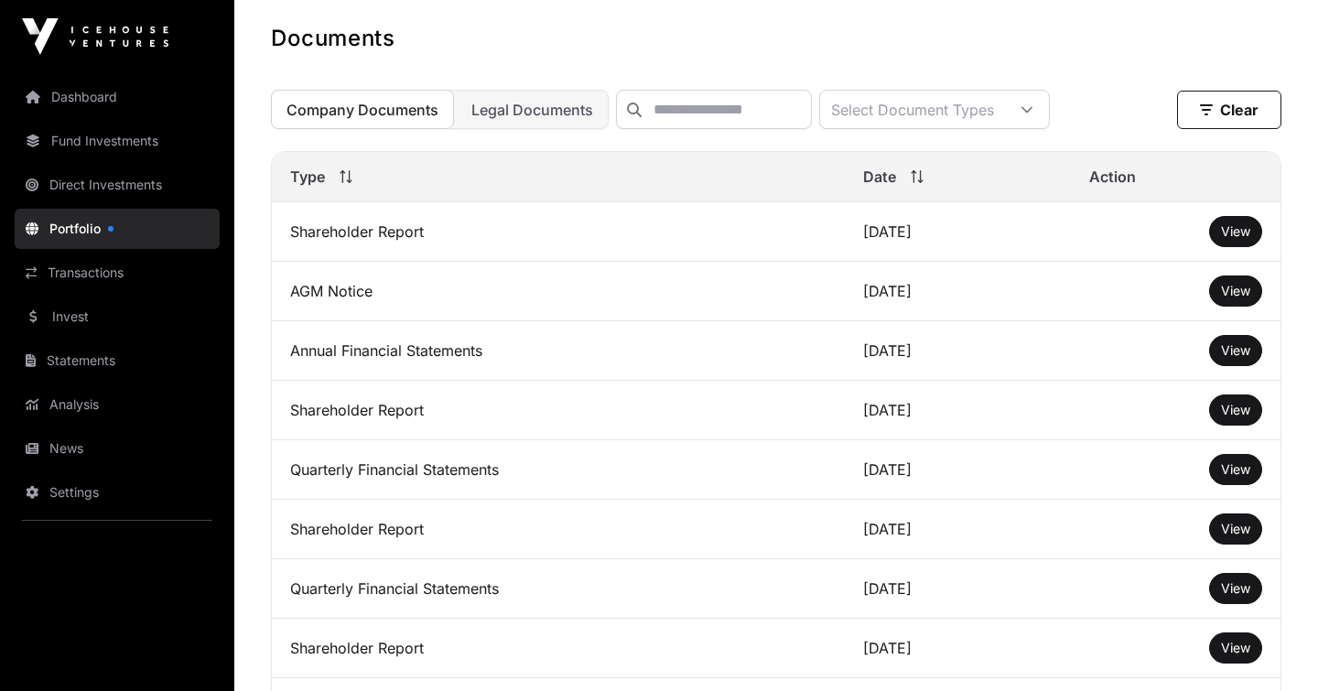
click at [1231, 241] on link "View" at bounding box center [1235, 231] width 29 height 18
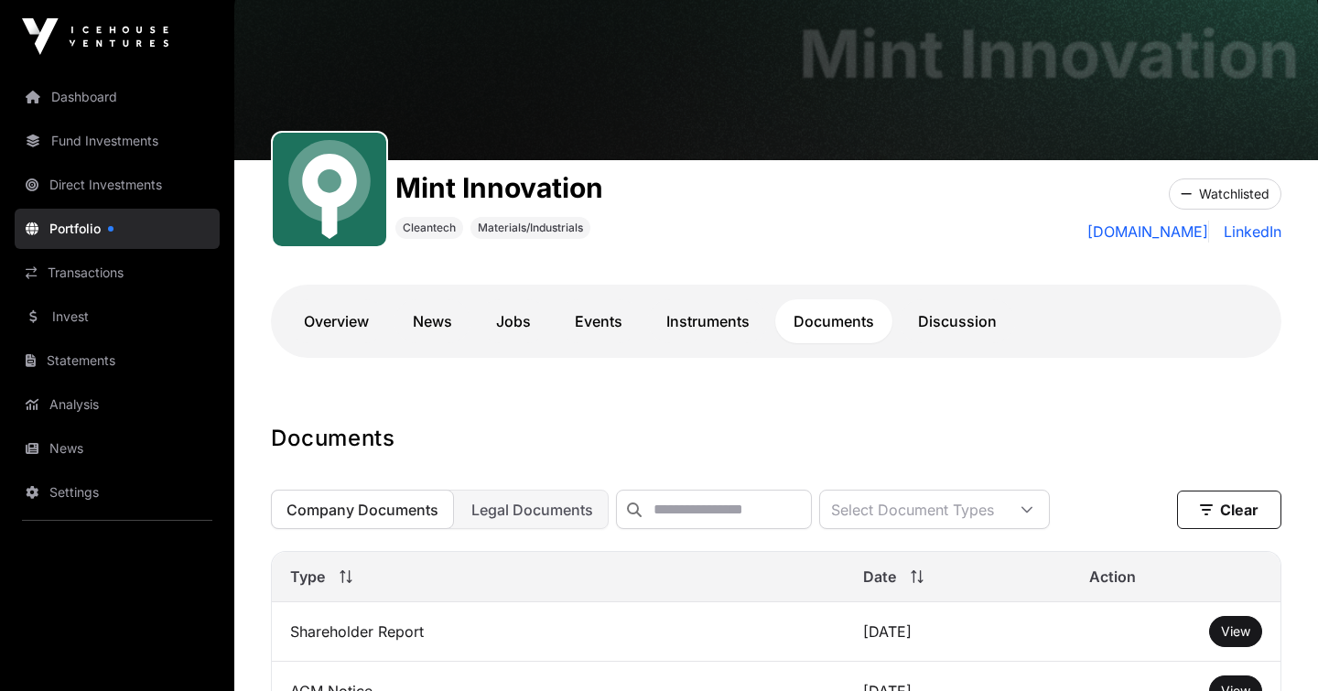
scroll to position [88, 0]
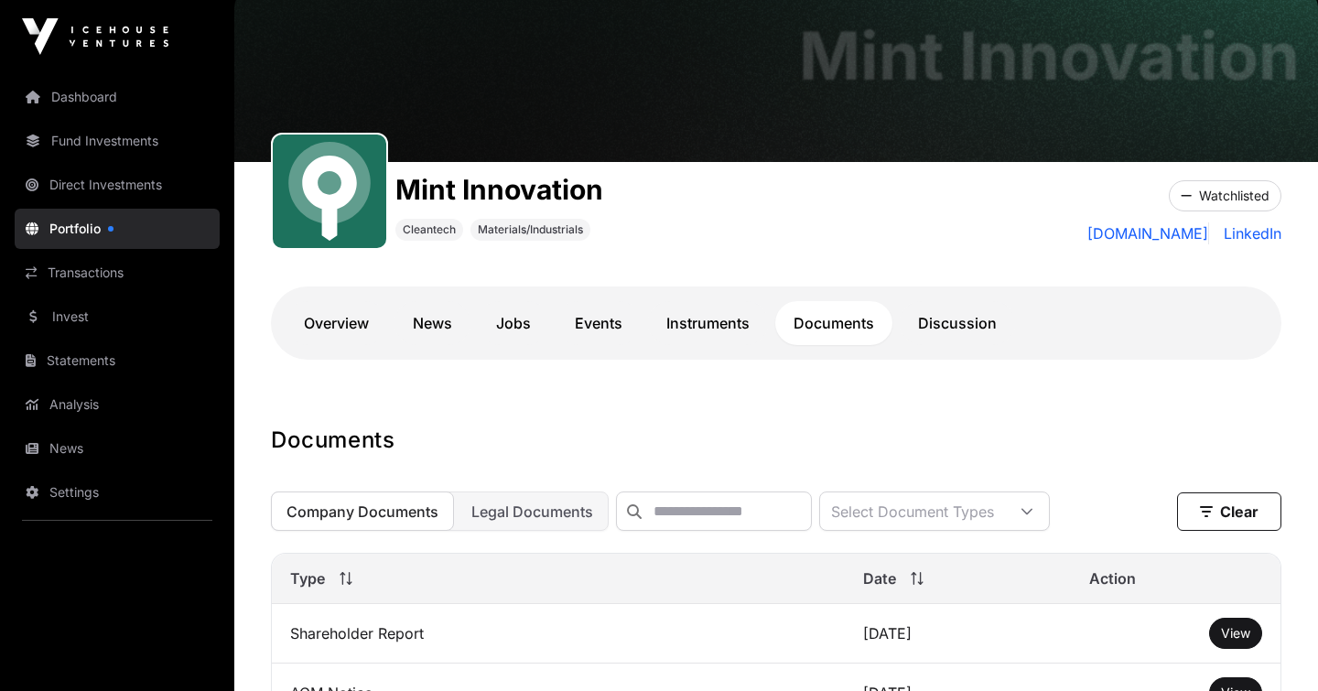
click at [973, 330] on link "Discussion" at bounding box center [957, 323] width 115 height 44
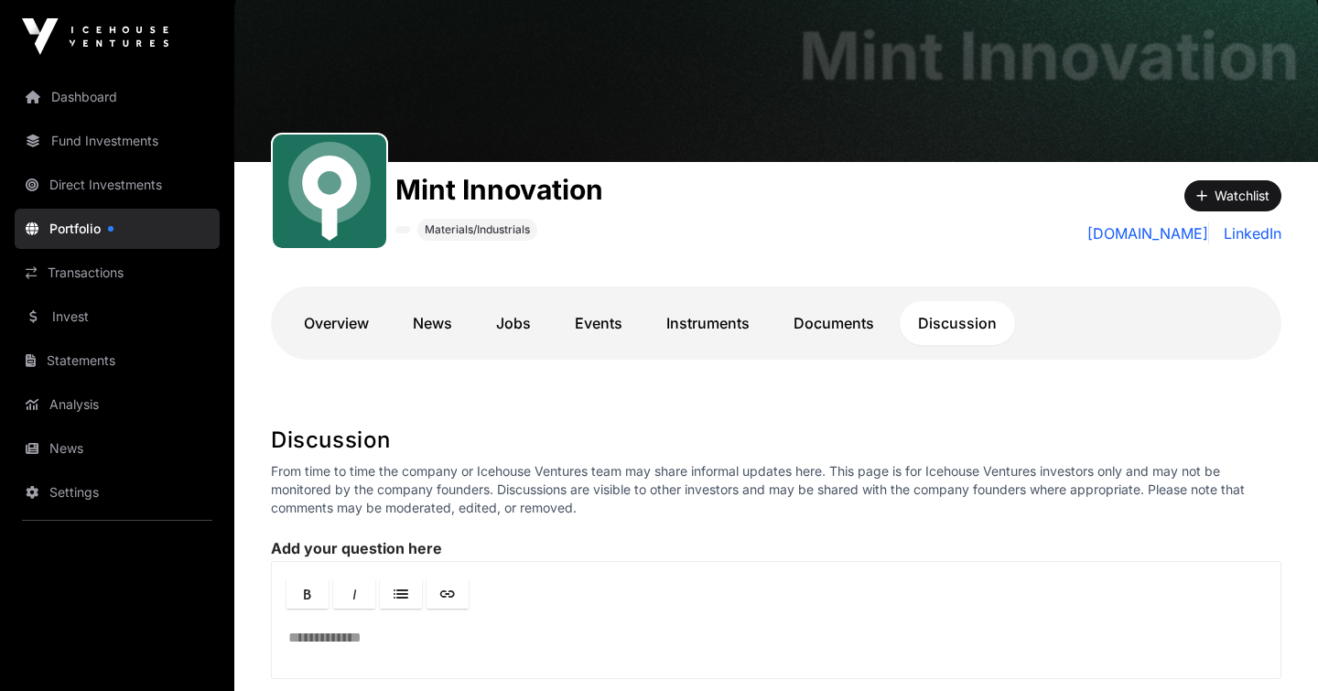
click at [716, 330] on link "Instruments" at bounding box center [708, 323] width 120 height 44
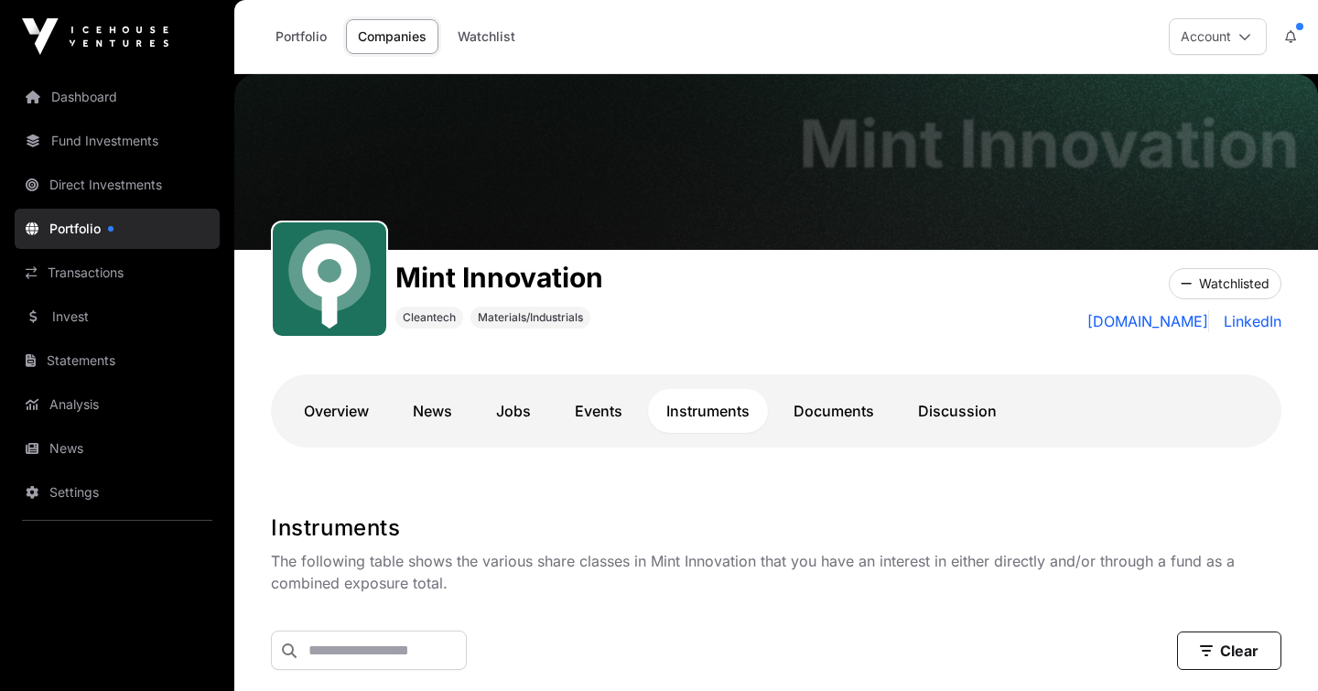
click at [582, 417] on link "Events" at bounding box center [599, 411] width 84 height 44
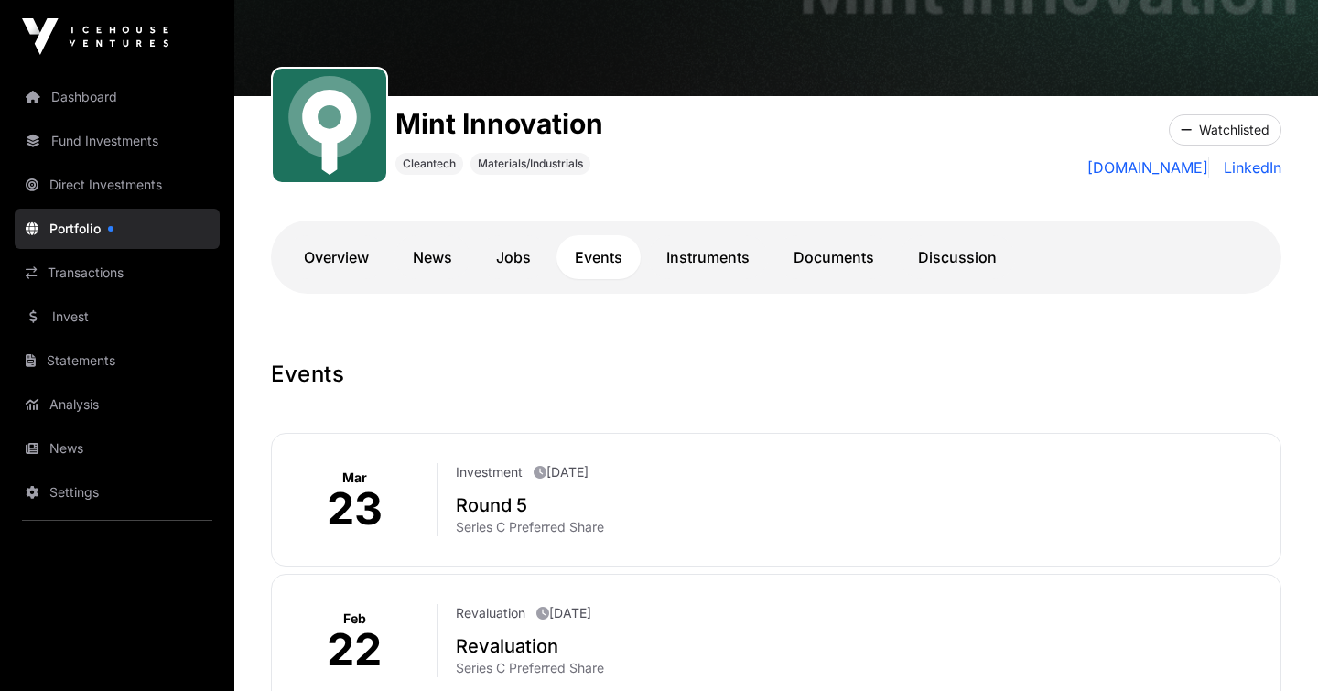
scroll to position [140, 0]
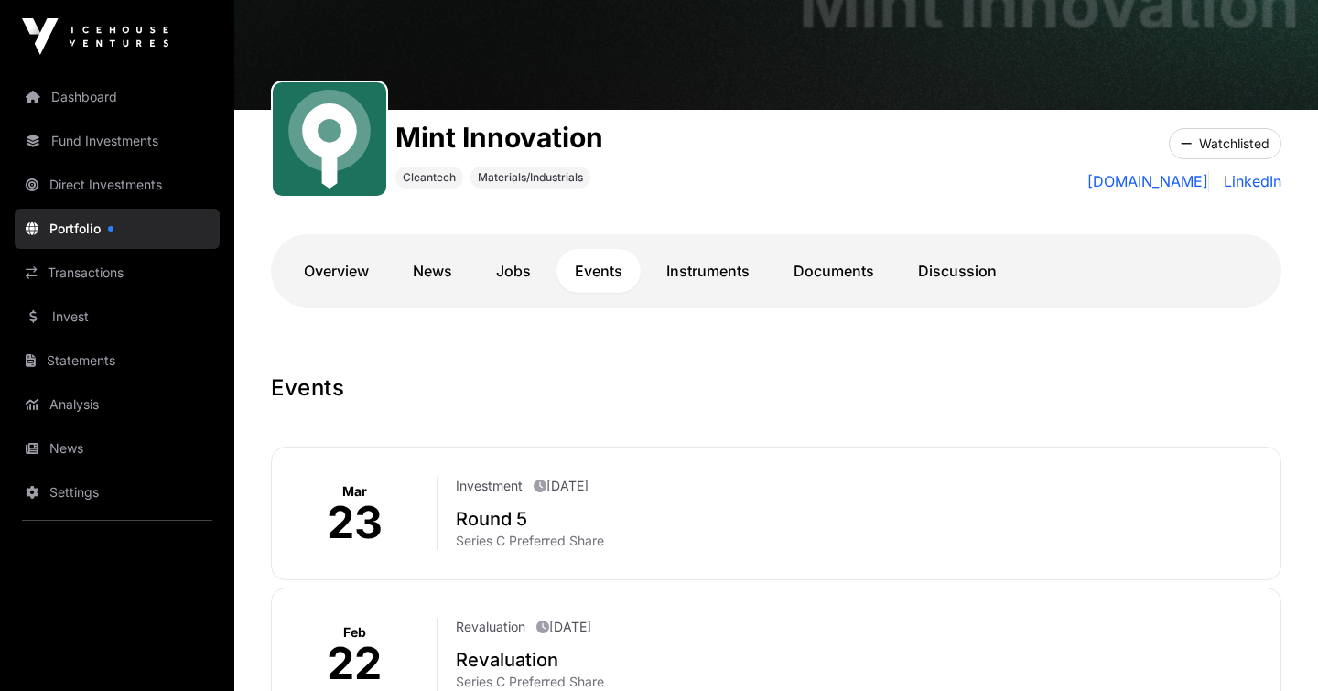
click at [725, 268] on link "Instruments" at bounding box center [708, 271] width 120 height 44
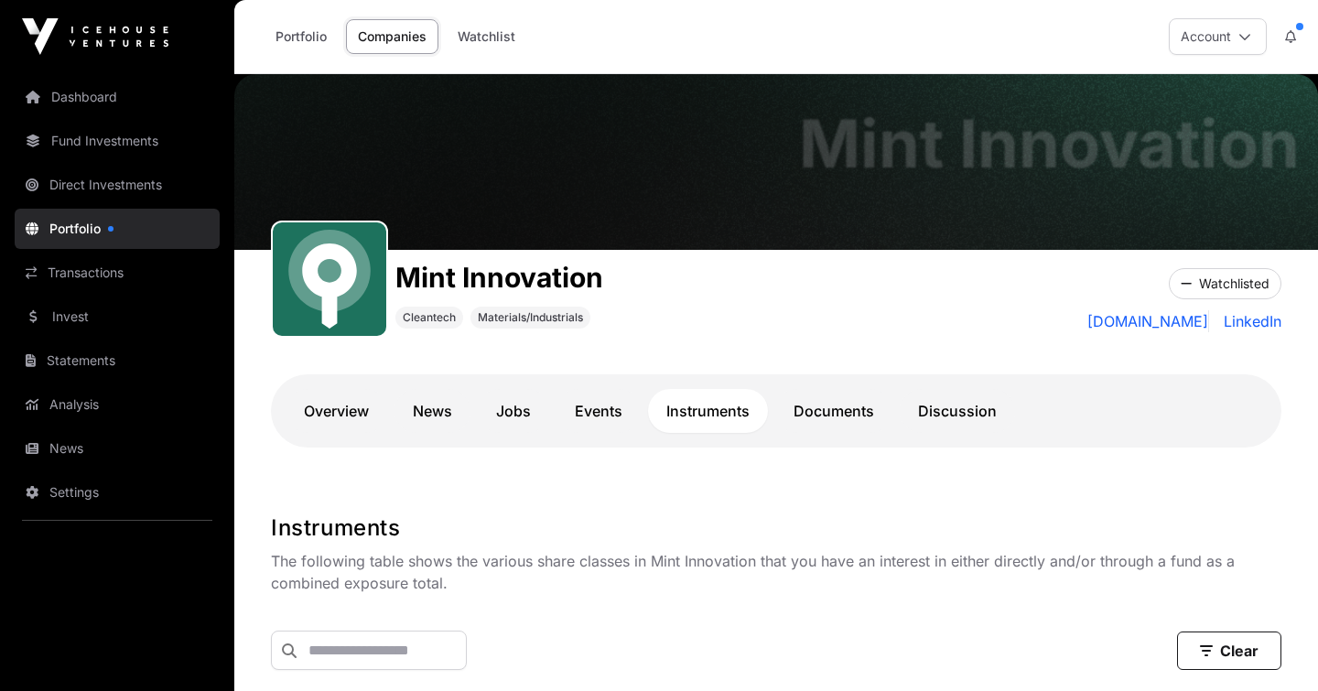
click at [349, 404] on link "Overview" at bounding box center [337, 411] width 102 height 44
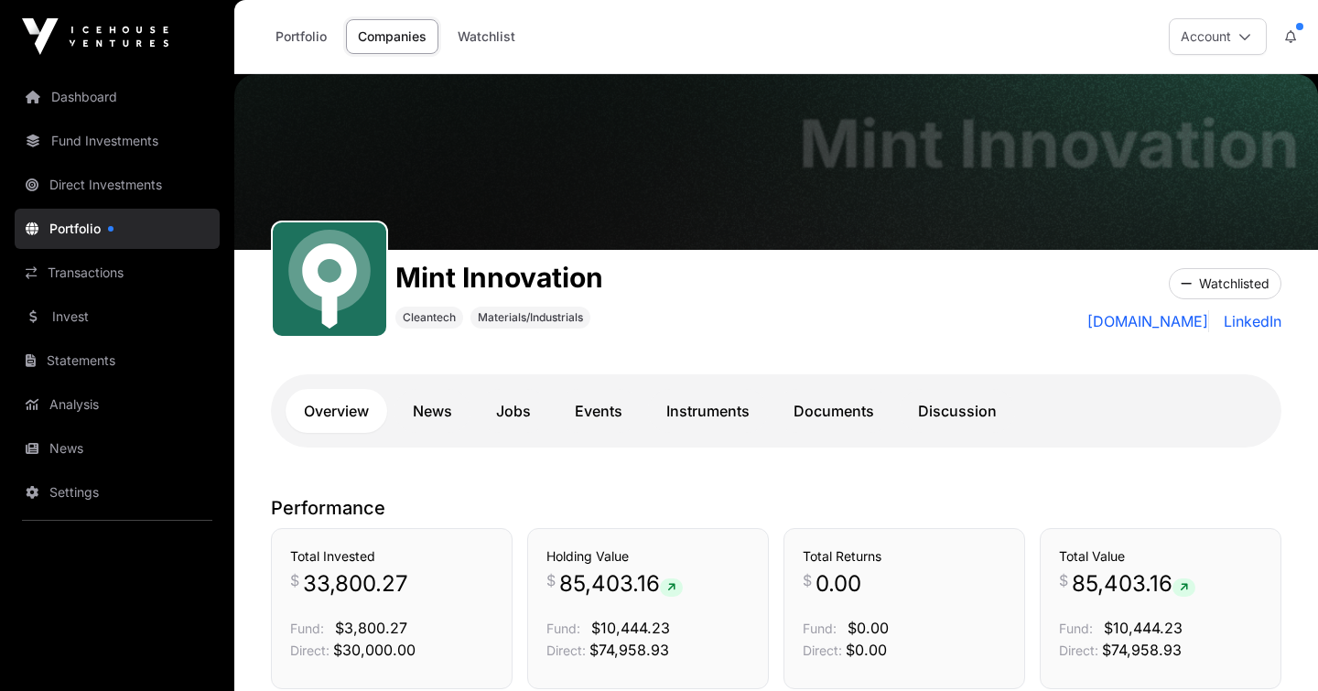
click at [94, 107] on link "Dashboard" at bounding box center [117, 97] width 205 height 40
